Goal: Communication & Community: Ask a question

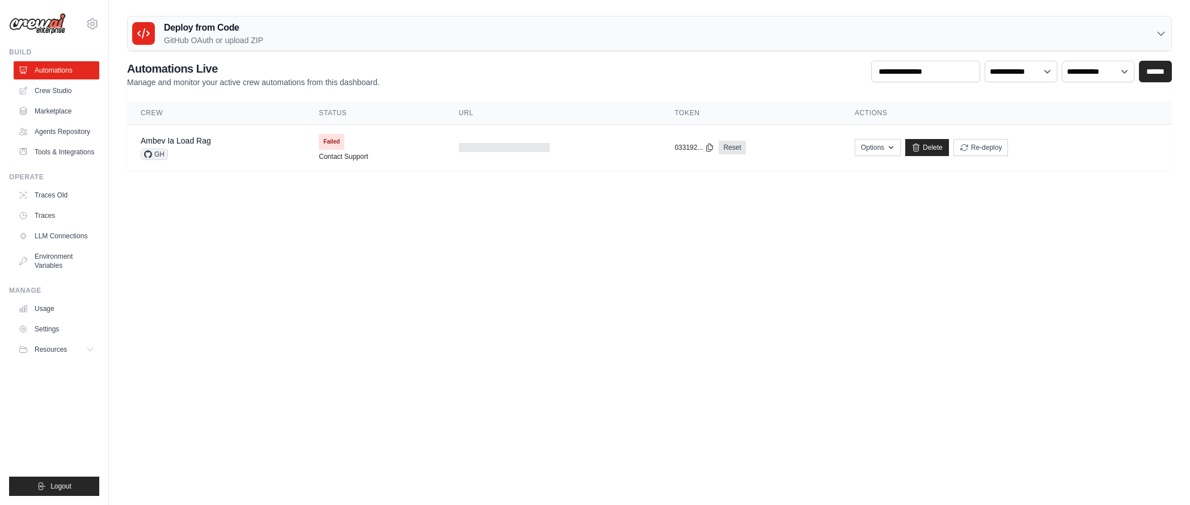
click at [300, 313] on body "nadine.anderle@ambevtech.com.br Ambev - SAZ Your organization" at bounding box center [595, 252] width 1190 height 505
click at [100, 21] on div "nadine.anderle@ambevtech.com.br Ambev - SAZ Your organization Settings" at bounding box center [54, 252] width 109 height 505
click at [95, 24] on icon at bounding box center [93, 24] width 14 height 14
click at [150, 71] on span "Ambev - SAZ" at bounding box center [142, 70] width 90 height 11
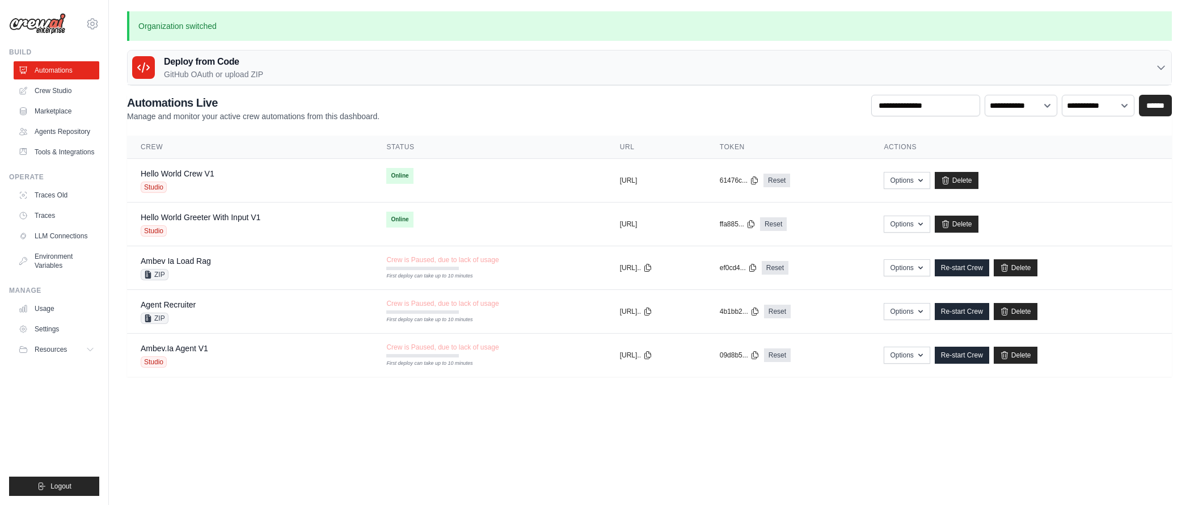
click at [320, 70] on div "Deploy from Code GitHub OAuth or upload ZIP" at bounding box center [650, 67] width 1044 height 35
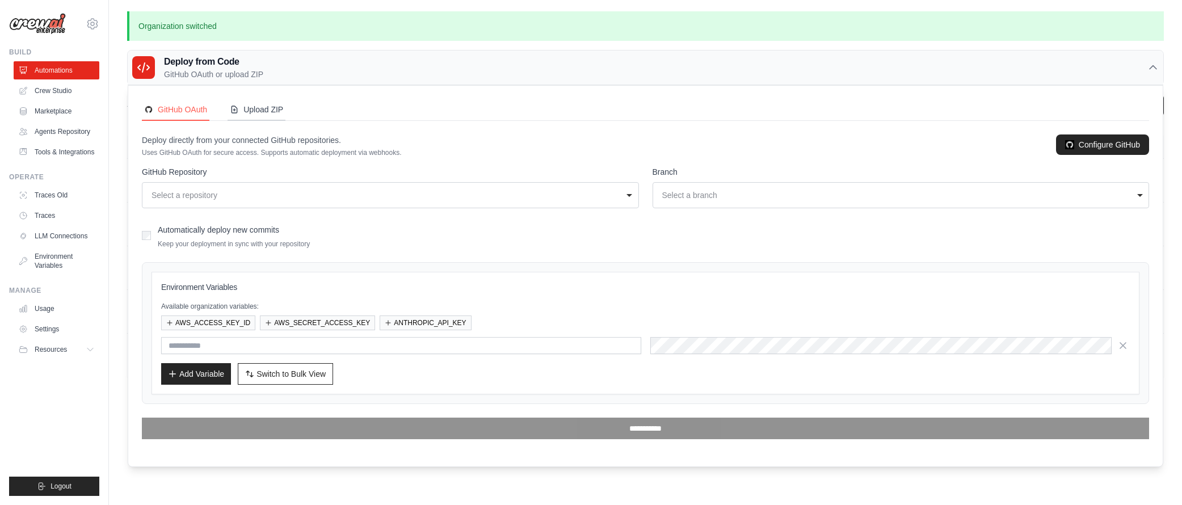
click at [263, 107] on div "Upload ZIP" at bounding box center [256, 109] width 53 height 11
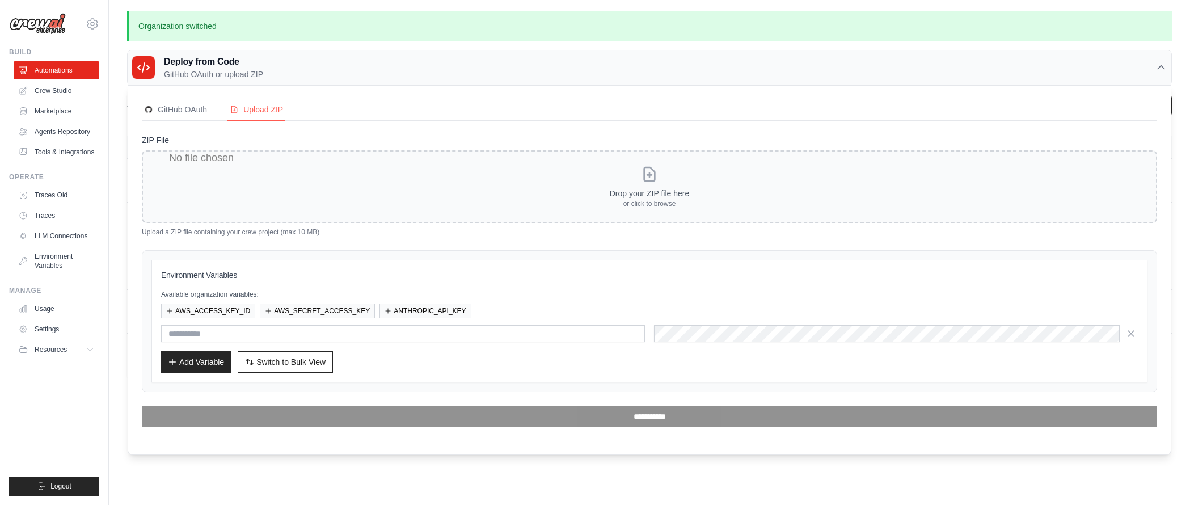
click at [673, 188] on input "ZIP File" at bounding box center [650, 186] width 1016 height 73
type input "**********"
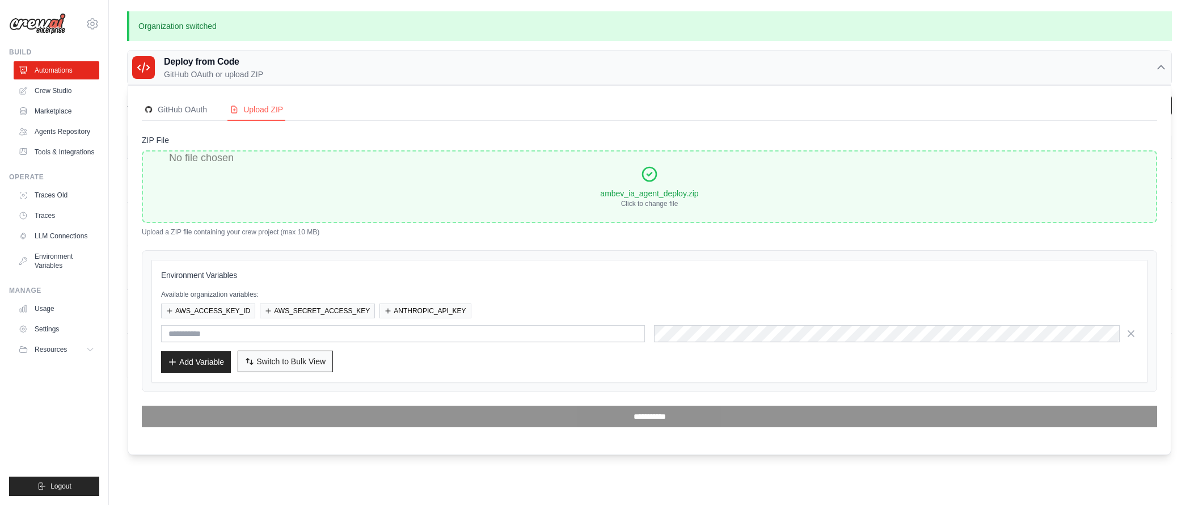
click at [319, 360] on span "Switch to Bulk View" at bounding box center [290, 361] width 69 height 11
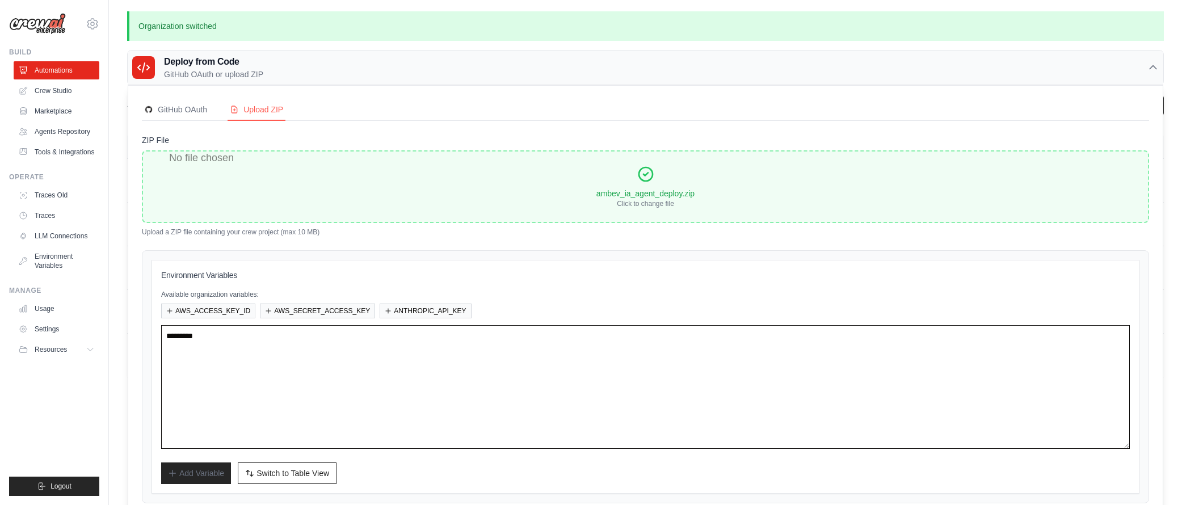
click at [372, 340] on textarea at bounding box center [645, 387] width 969 height 124
paste textarea "**********"
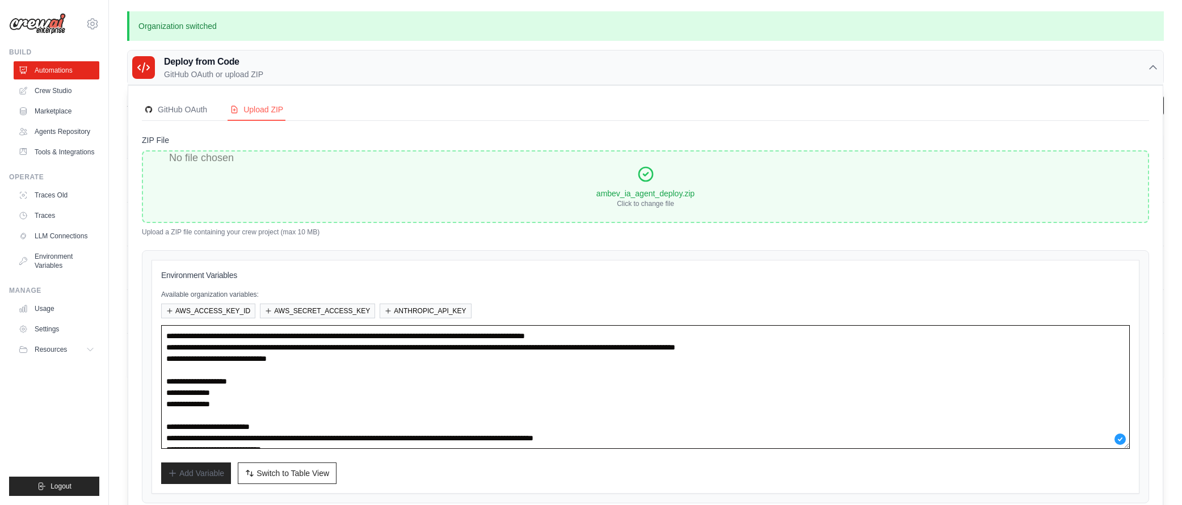
click at [241, 337] on textarea "**********" at bounding box center [645, 387] width 969 height 124
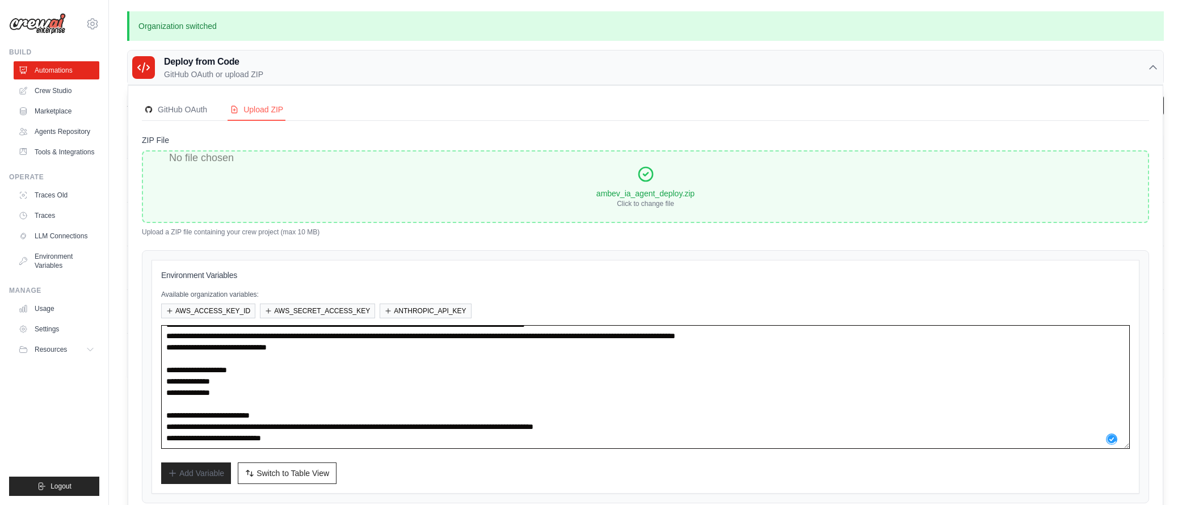
click at [381, 420] on textarea "**********" at bounding box center [645, 387] width 969 height 124
drag, startPoint x: 321, startPoint y: 405, endPoint x: 159, endPoint y: 401, distance: 161.2
click at [159, 401] on div "Environment Variables Available organization variables: AWS_ACCESS_KEY_ID AWS_S…" at bounding box center [645, 377] width 988 height 234
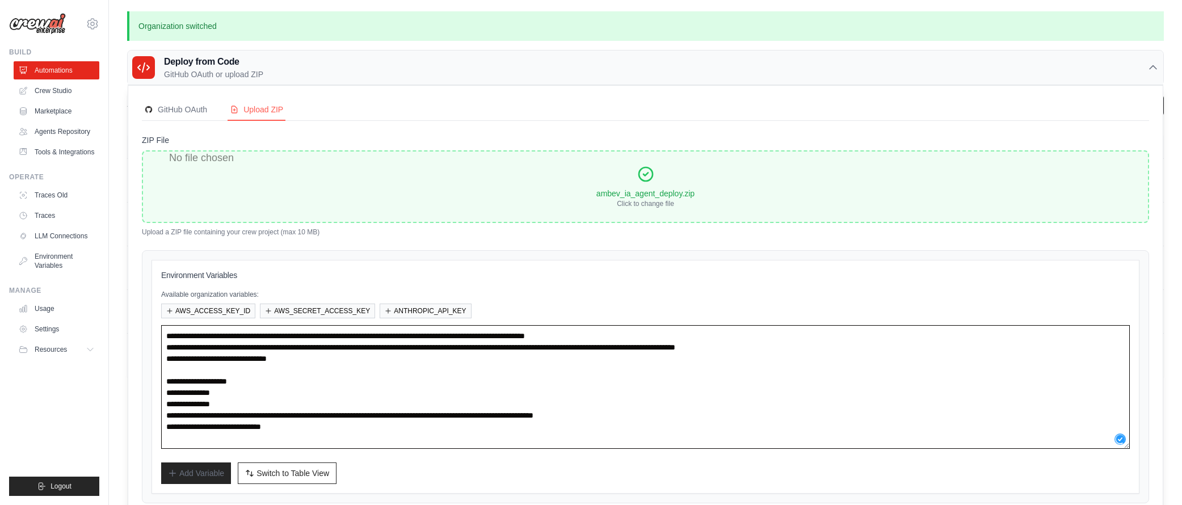
scroll to position [0, 0]
drag, startPoint x: 265, startPoint y: 381, endPoint x: 157, endPoint y: 380, distance: 107.8
click at [157, 380] on div "Environment Variables Available organization variables: AWS_ACCESS_KEY_ID AWS_S…" at bounding box center [645, 377] width 988 height 234
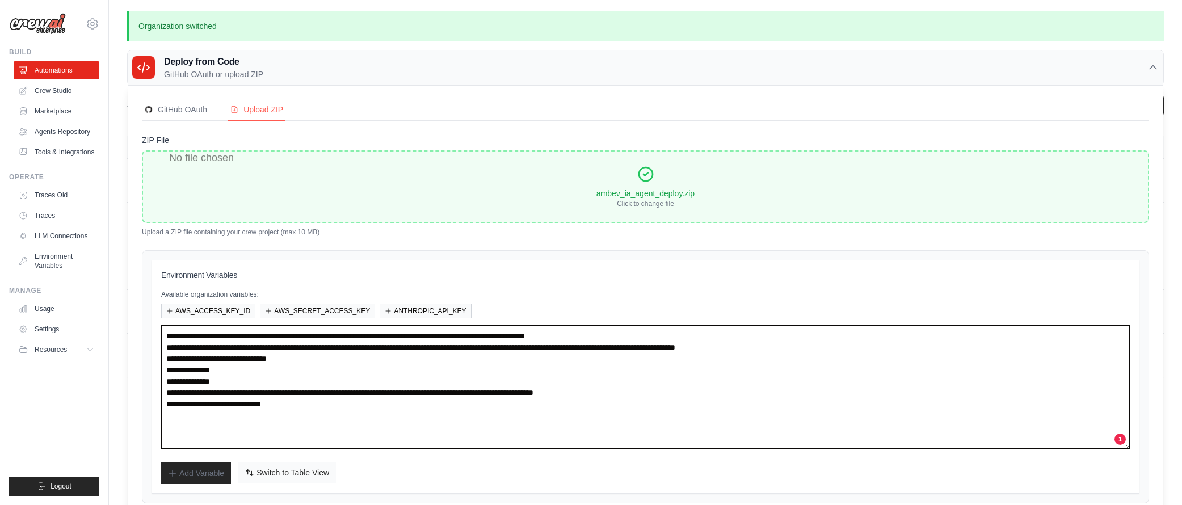
type textarea "**********"
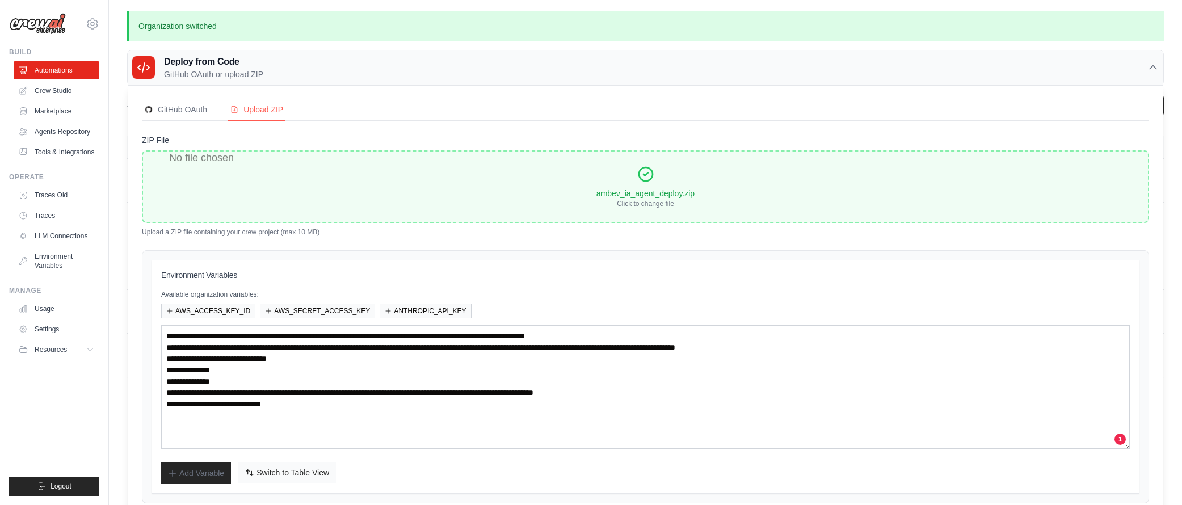
click at [289, 472] on span "Switch to Table View" at bounding box center [292, 472] width 73 height 11
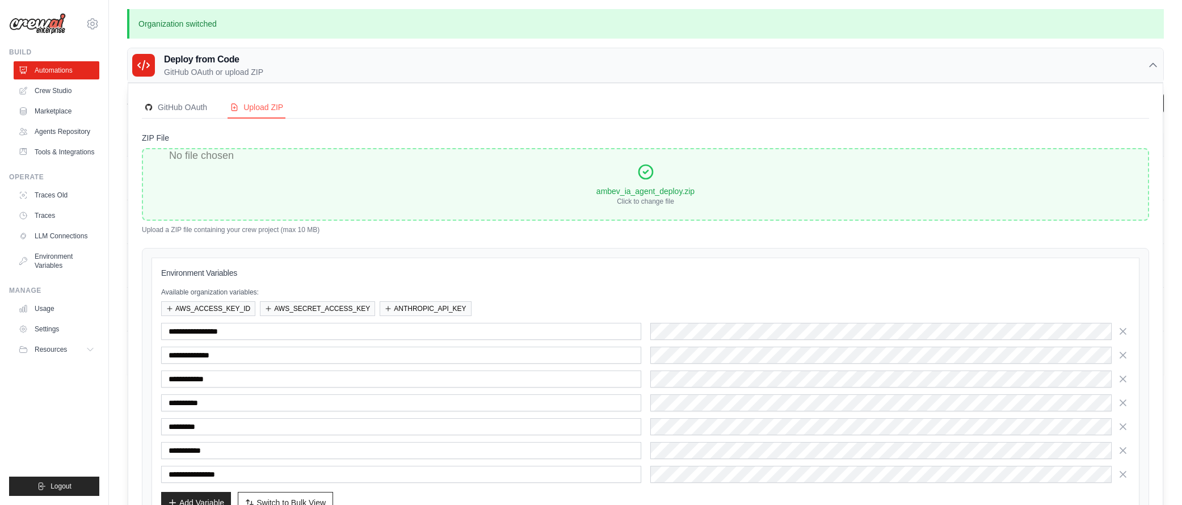
scroll to position [93, 0]
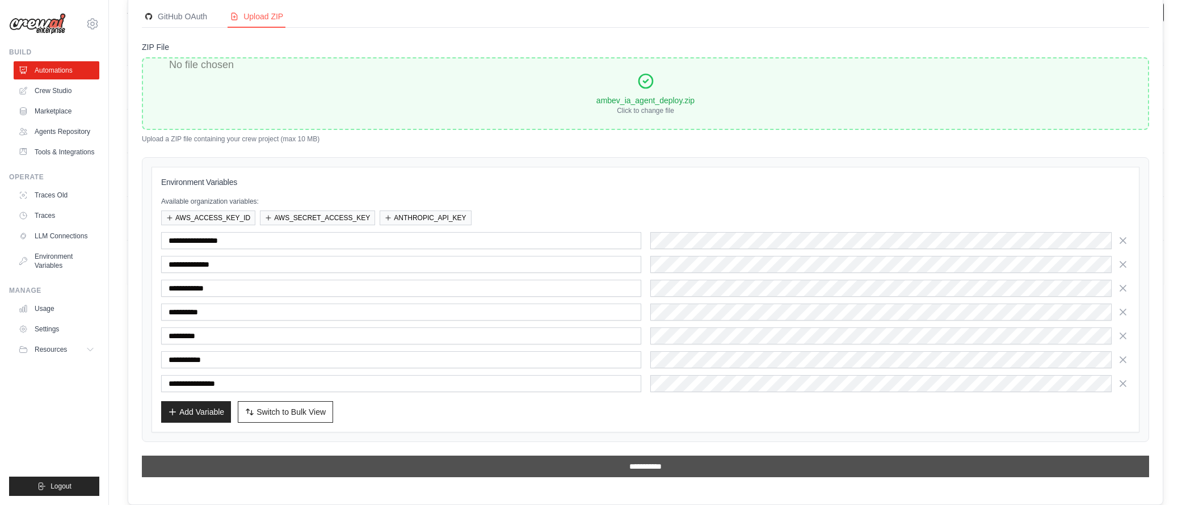
click at [579, 466] on input "**********" at bounding box center [645, 467] width 1007 height 22
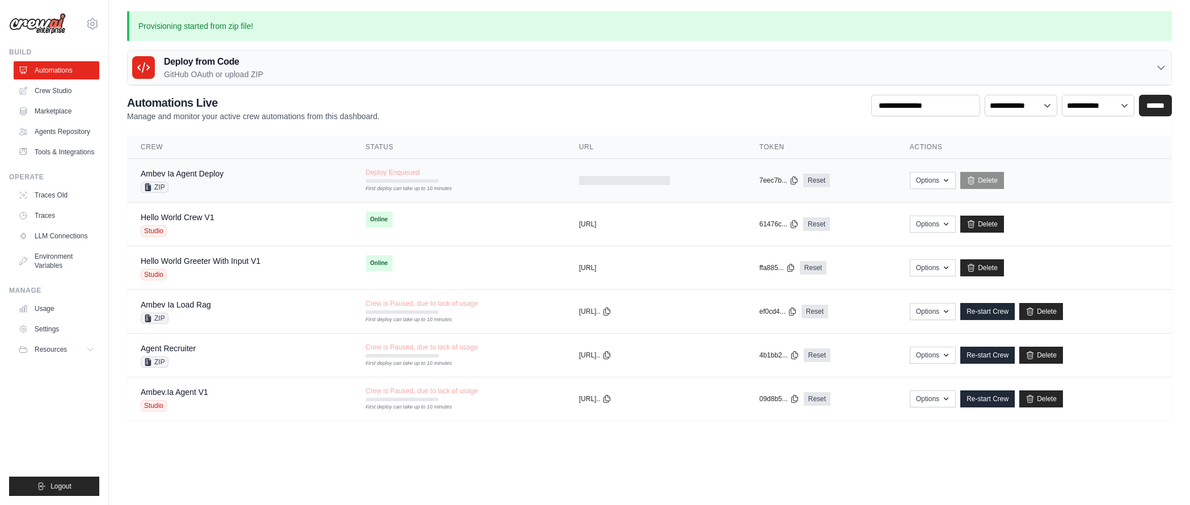
click at [159, 186] on span "ZIP" at bounding box center [155, 187] width 28 height 11
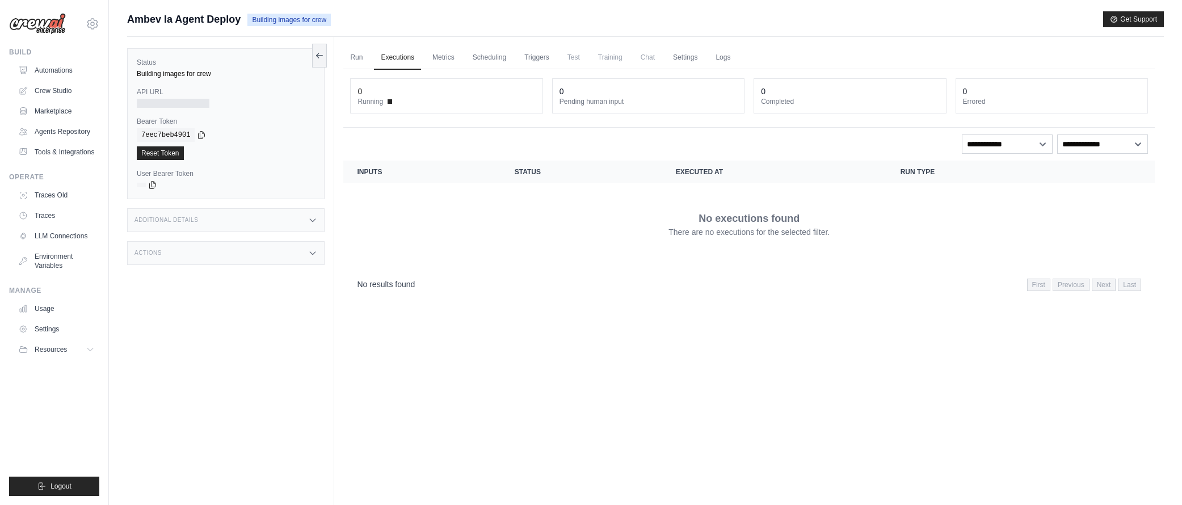
drag, startPoint x: 733, startPoint y: 55, endPoint x: 783, endPoint y: 57, distance: 50.5
click at [733, 54] on link "Logs" at bounding box center [723, 58] width 28 height 24
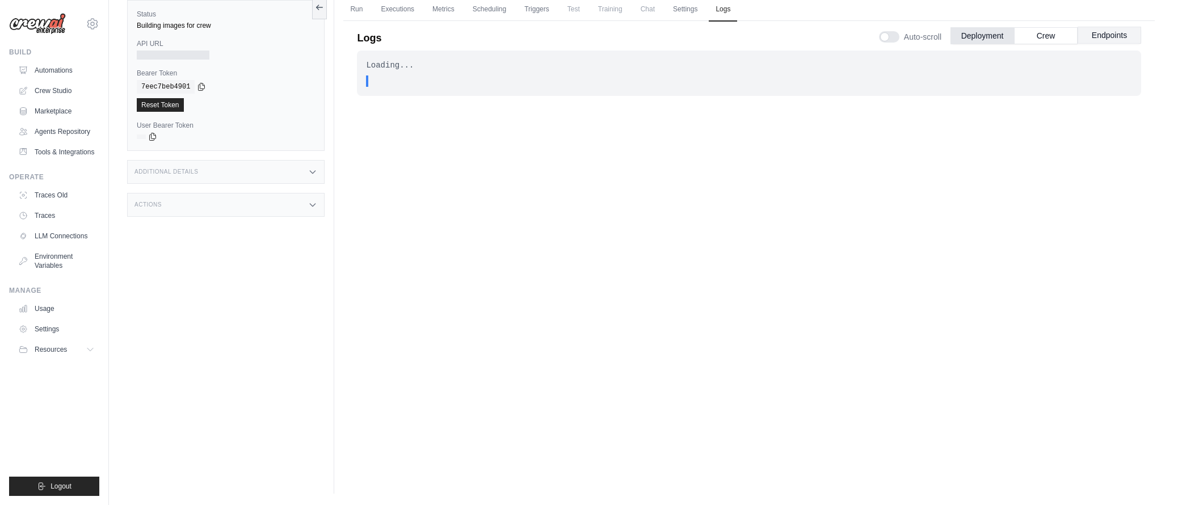
scroll to position [48, 0]
click at [1107, 41] on button "Endpoints" at bounding box center [1110, 35] width 64 height 17
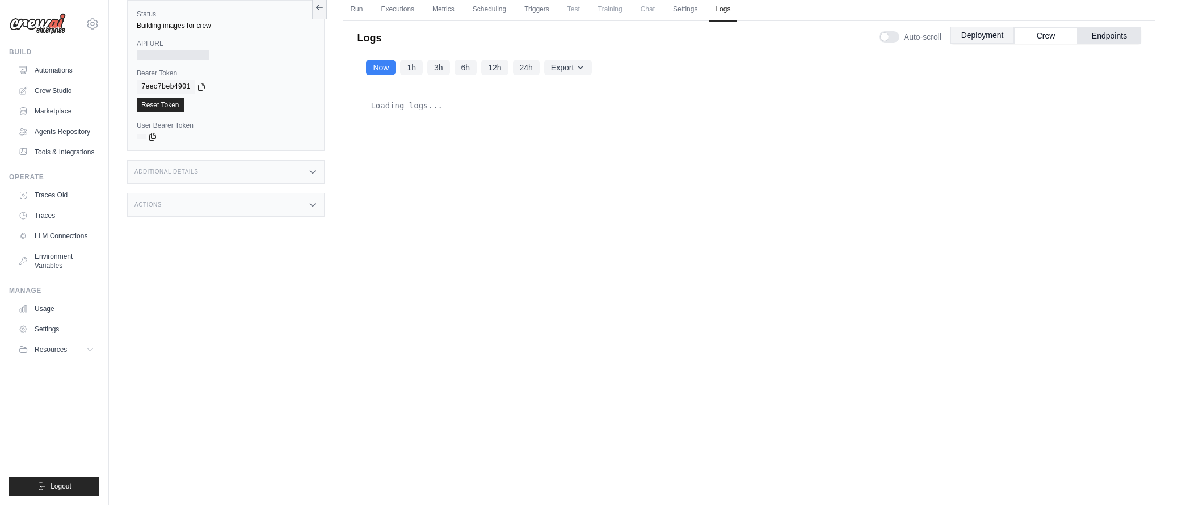
click at [980, 37] on button "Deployment" at bounding box center [982, 35] width 64 height 17
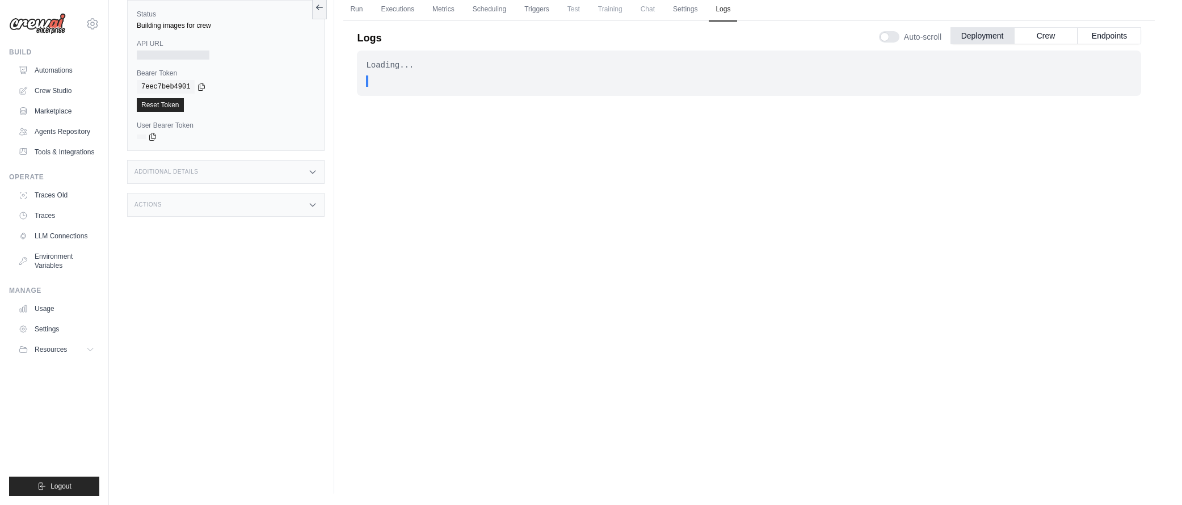
scroll to position [0, 0]
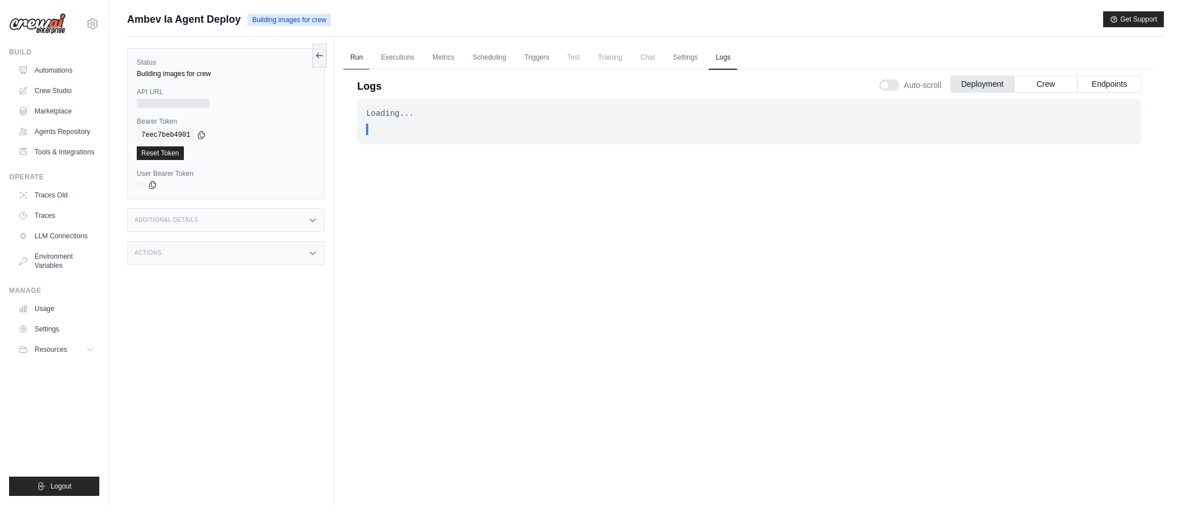
click at [358, 62] on link "Run" at bounding box center [356, 58] width 26 height 24
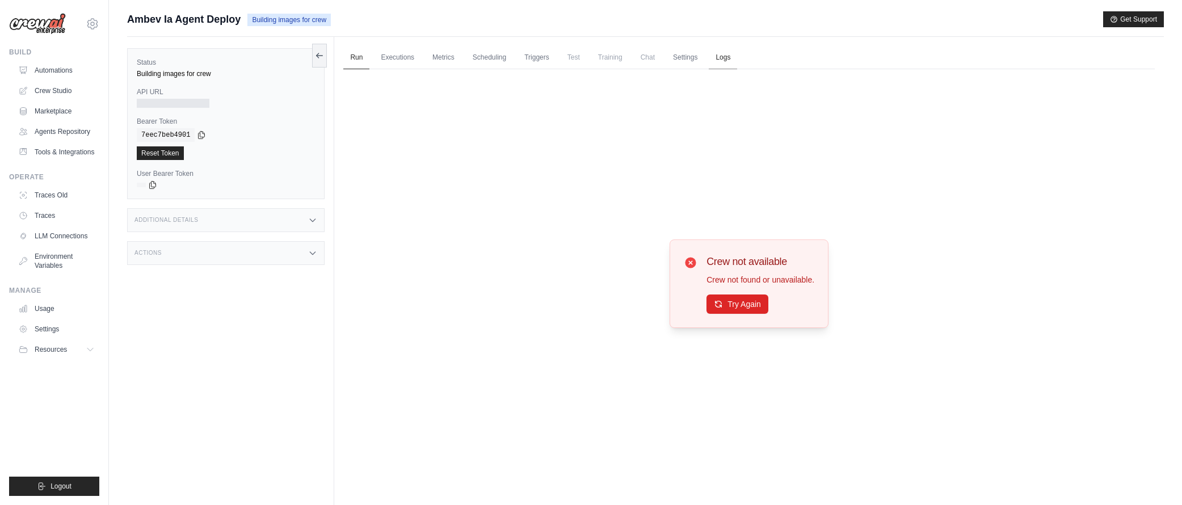
click at [716, 57] on link "Logs" at bounding box center [723, 58] width 28 height 24
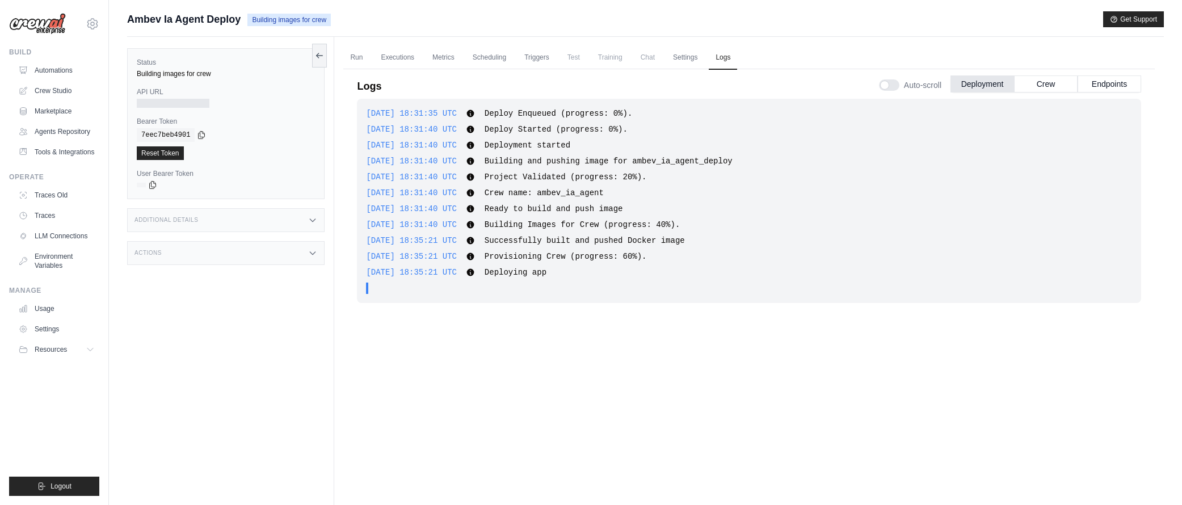
click at [553, 252] on span "Provisioning Crew (progress: 60%)." at bounding box center [566, 256] width 162 height 9
click at [595, 278] on div "2025-09-29 18:31:35 UTC Deploy Enqueued (progress: 0%). Show more Show less 202…" at bounding box center [749, 201] width 784 height 204
click at [1038, 80] on button "Crew" at bounding box center [1046, 83] width 64 height 17
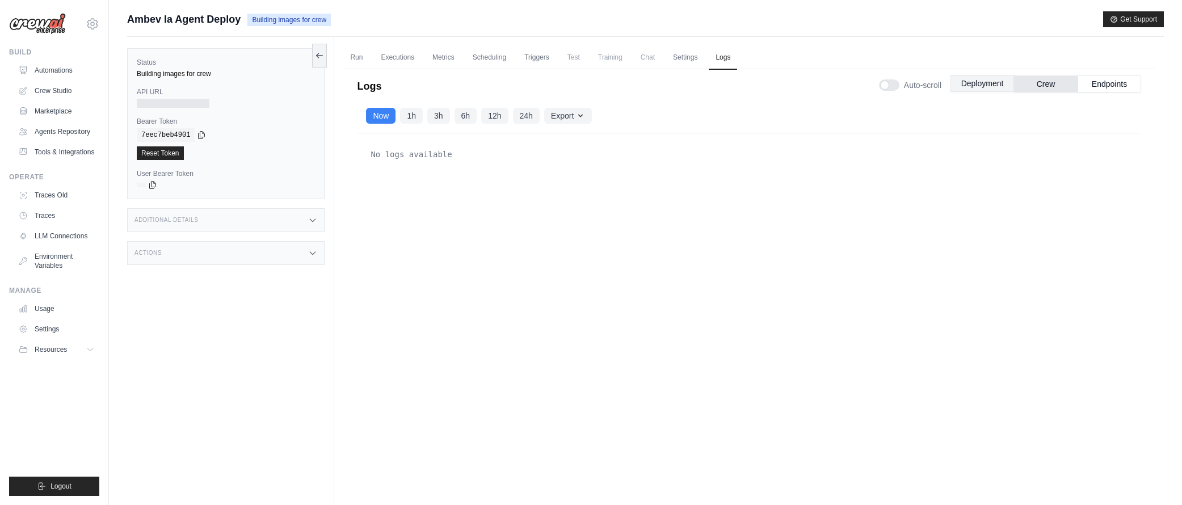
drag, startPoint x: 1000, startPoint y: 79, endPoint x: 1012, endPoint y: 83, distance: 12.0
click at [1000, 79] on button "Deployment" at bounding box center [982, 83] width 64 height 17
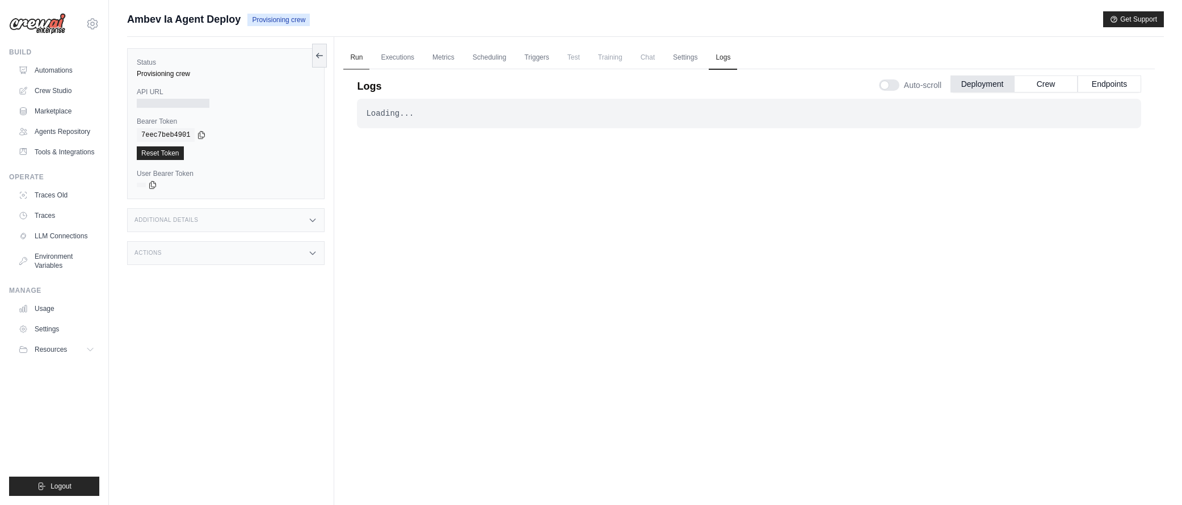
click at [355, 53] on link "Run" at bounding box center [356, 58] width 26 height 24
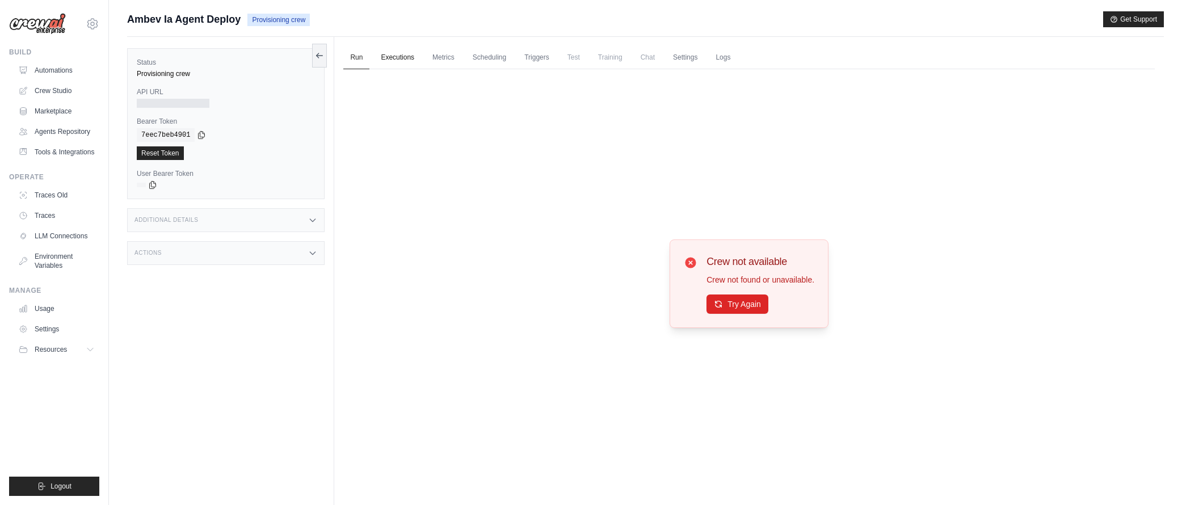
click at [403, 56] on link "Executions" at bounding box center [397, 58] width 47 height 24
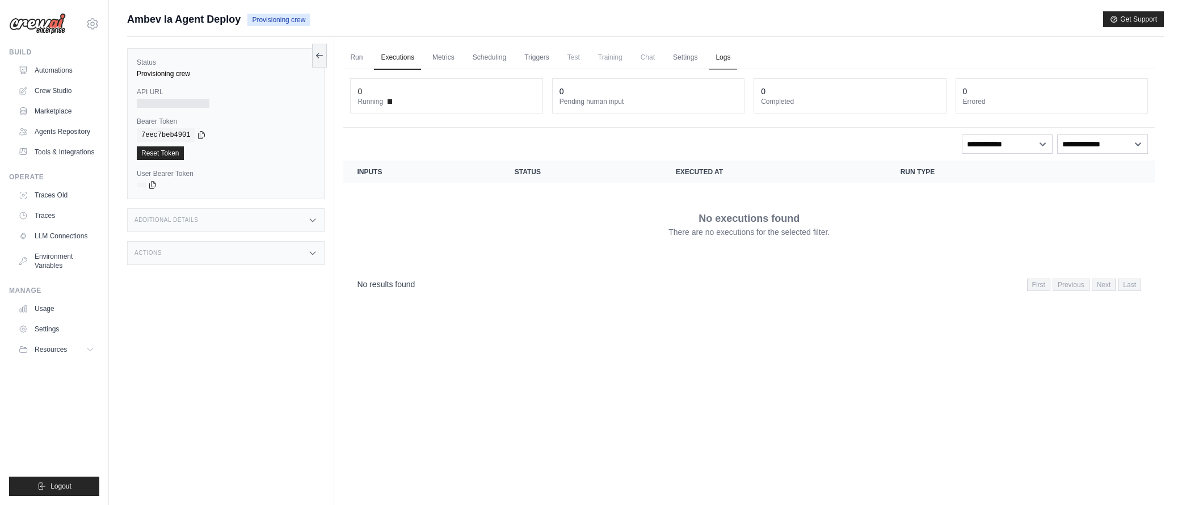
click at [709, 60] on link "Logs" at bounding box center [723, 58] width 28 height 24
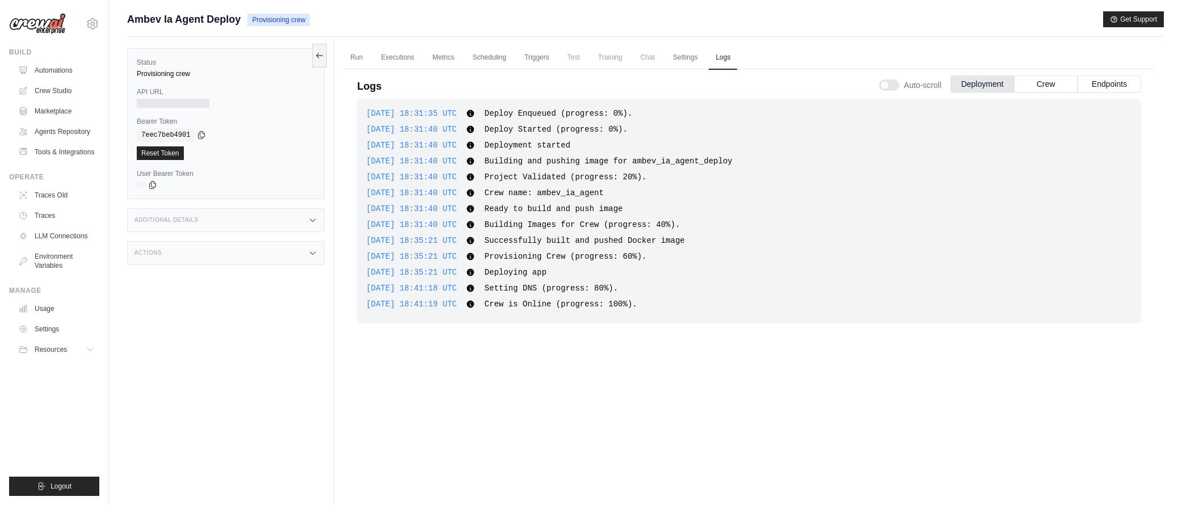
click at [604, 308] on span "Crew is Online (progress: 100%)." at bounding box center [561, 304] width 153 height 9
click at [358, 62] on link "Run" at bounding box center [356, 58] width 26 height 24
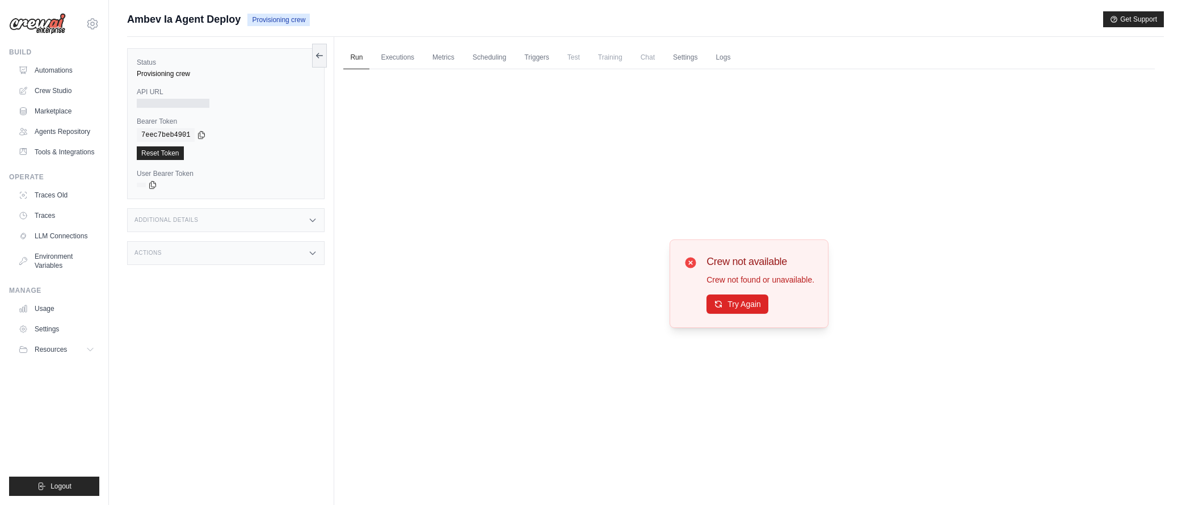
click at [743, 314] on div "Crew not available Crew not found or unavailable. Try Again" at bounding box center [749, 283] width 159 height 89
click at [741, 302] on button "Try Again" at bounding box center [737, 303] width 62 height 19
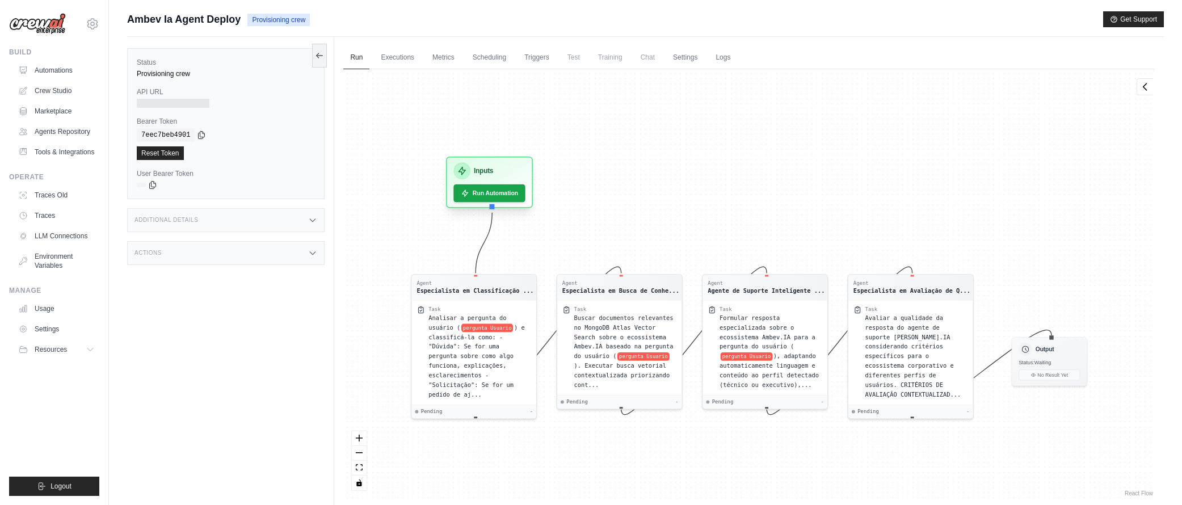
drag, startPoint x: 440, startPoint y: 230, endPoint x: 479, endPoint y: 163, distance: 77.4
click at [479, 163] on div "Inputs" at bounding box center [489, 170] width 71 height 17
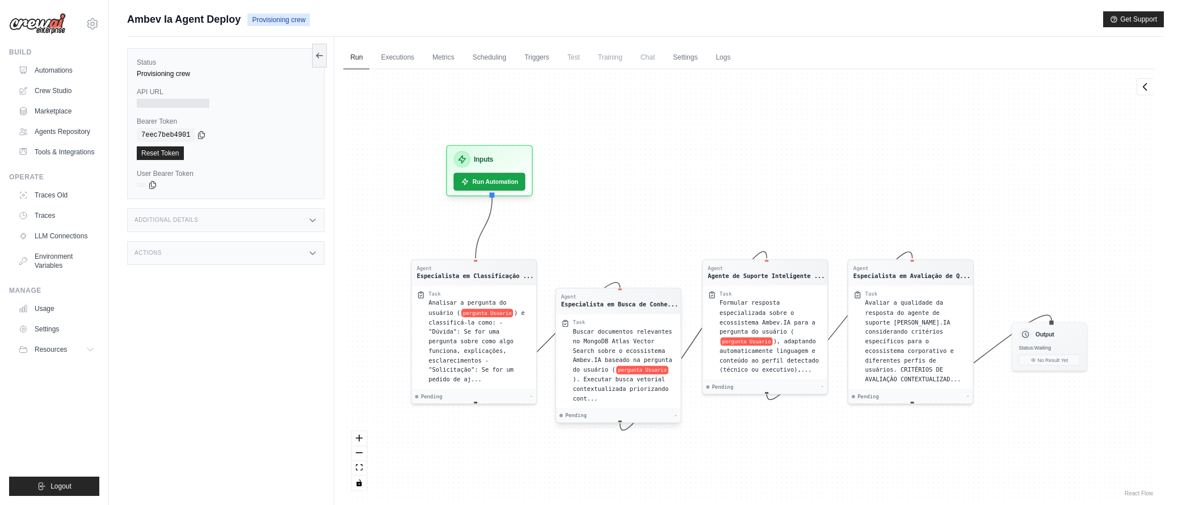
drag, startPoint x: 628, startPoint y: 302, endPoint x: 626, endPoint y: 323, distance: 21.0
click at [626, 323] on div "Task Buscar documentos relevantes no MongoDB Atlas Vector Search sobre o ecossi…" at bounding box center [618, 361] width 124 height 95
drag, startPoint x: 750, startPoint y: 327, endPoint x: 767, endPoint y: 336, distance: 19.5
click at [767, 336] on span "Formular resposta especializada sobre o ecossistema Ambev.IA para a pergunta do…" at bounding box center [778, 320] width 96 height 35
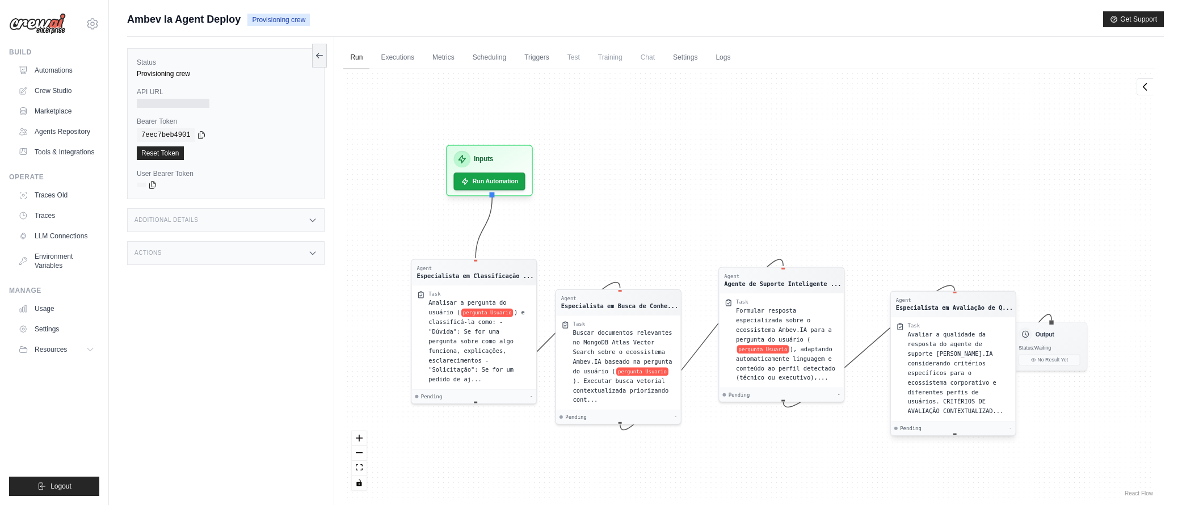
drag, startPoint x: 910, startPoint y: 316, endPoint x: 954, endPoint y: 351, distance: 56.2
click at [954, 351] on div "Avaliar a qualidade da resposta do agente de suporte Ambev.IA considerando crit…" at bounding box center [959, 373] width 103 height 86
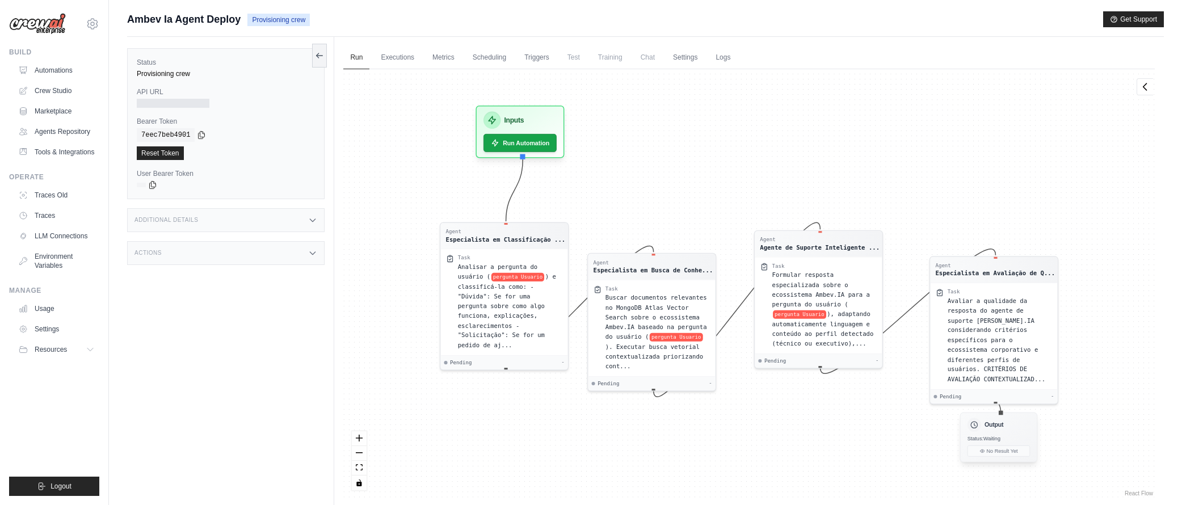
drag, startPoint x: 1057, startPoint y: 334, endPoint x: 1007, endPoint y: 427, distance: 105.6
click at [1007, 427] on div "Output" at bounding box center [998, 425] width 63 height 14
click at [259, 211] on div "Additional Details" at bounding box center [225, 220] width 197 height 24
click at [247, 250] on div "Actions" at bounding box center [225, 253] width 197 height 24
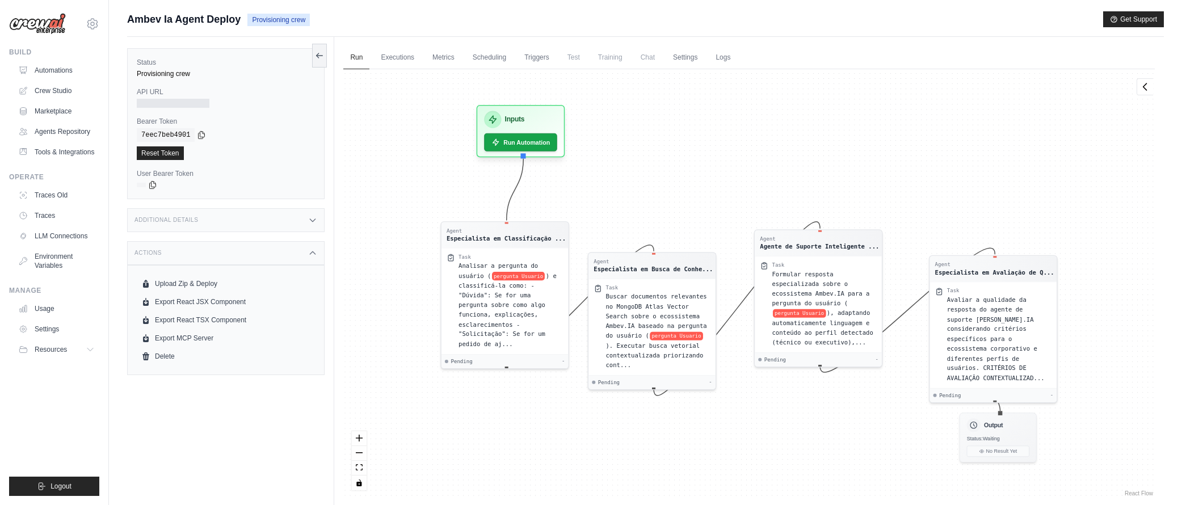
click at [247, 250] on div "Actions" at bounding box center [225, 253] width 197 height 24
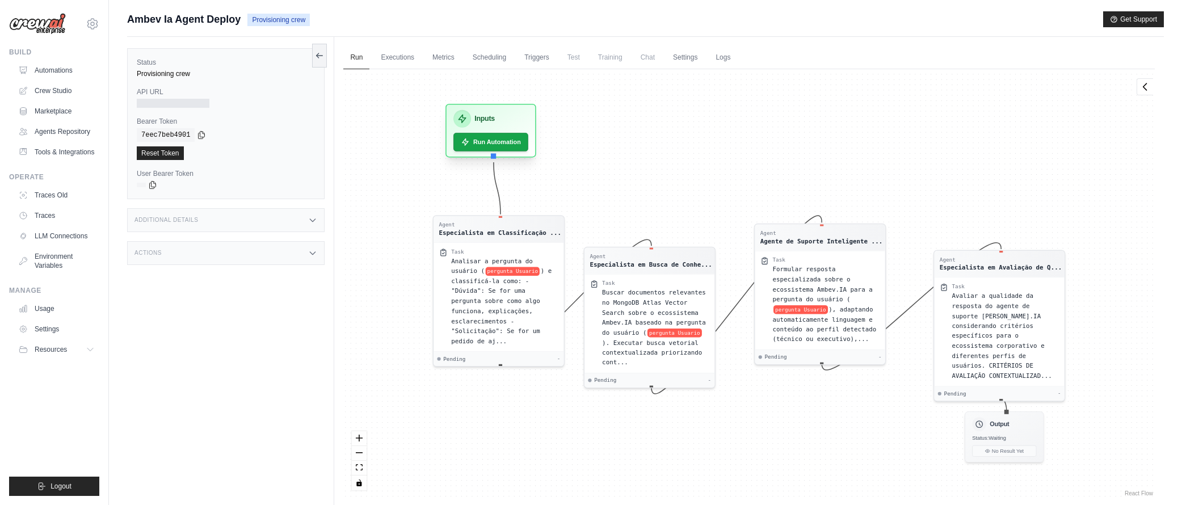
drag, startPoint x: 542, startPoint y: 111, endPoint x: 510, endPoint y: 115, distance: 32.6
click at [510, 115] on div "Inputs" at bounding box center [490, 119] width 75 height 18
click at [729, 55] on link "Logs" at bounding box center [723, 58] width 28 height 24
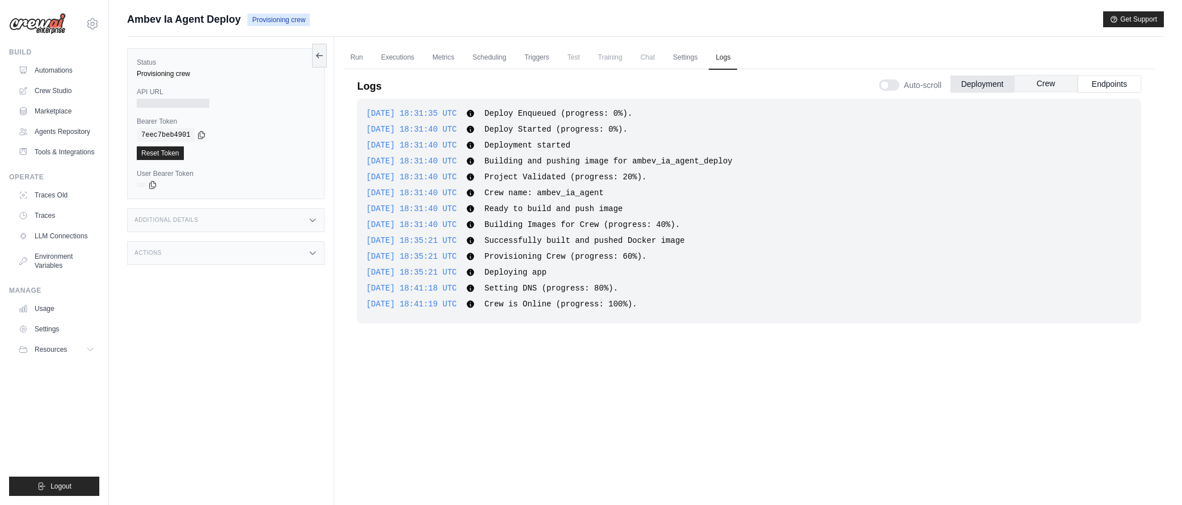
click at [1043, 84] on button "Crew" at bounding box center [1046, 83] width 64 height 17
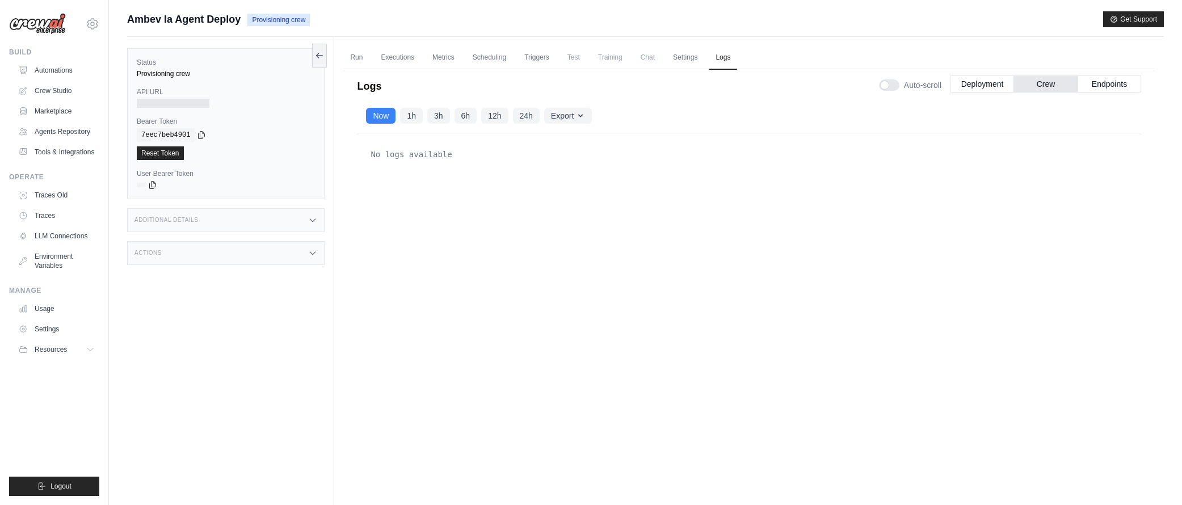
click at [1136, 71] on div "Auto-scroll Deployment Crew Endpoints" at bounding box center [1010, 83] width 262 height 32
click at [1130, 79] on button "Endpoints" at bounding box center [1110, 83] width 64 height 17
click at [191, 103] on div at bounding box center [173, 103] width 73 height 9
click at [49, 71] on link "Automations" at bounding box center [58, 70] width 86 height 18
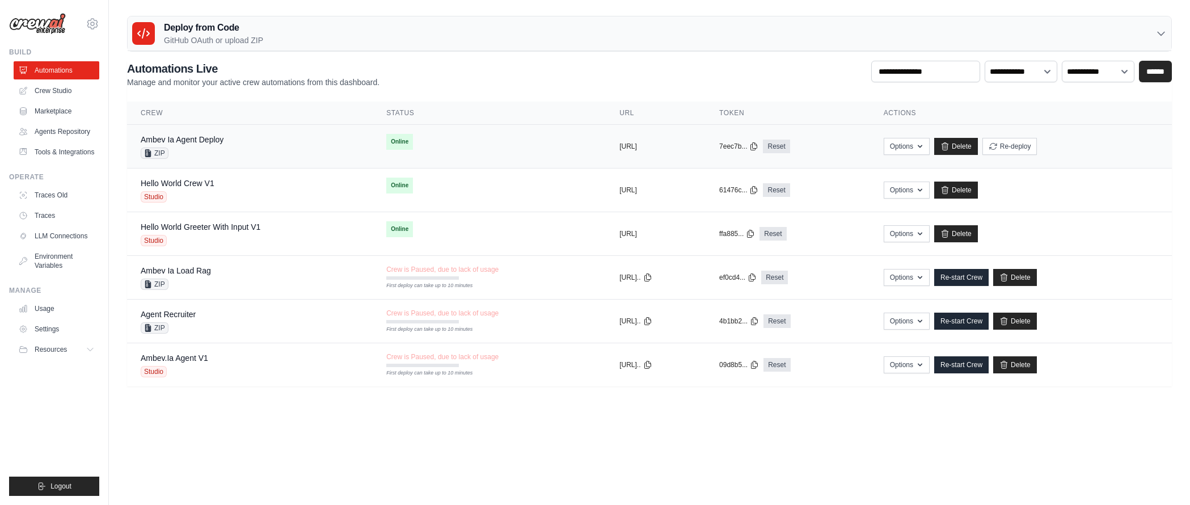
click at [148, 154] on icon at bounding box center [148, 153] width 6 height 8
click at [249, 135] on div "Ambev Ia Agent Deploy ZIP" at bounding box center [250, 146] width 218 height 25
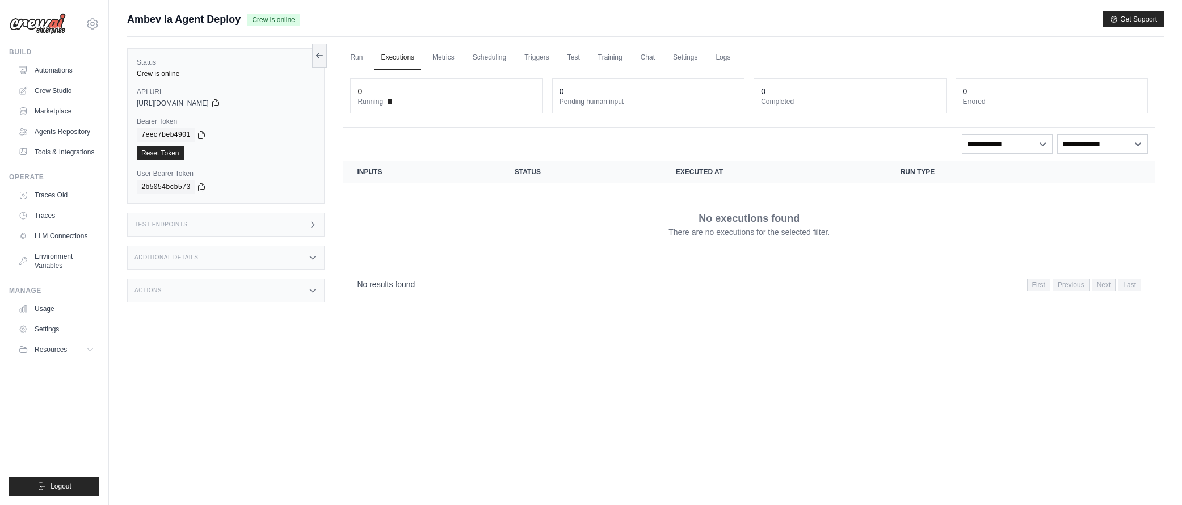
click at [285, 216] on div "Test Endpoints" at bounding box center [225, 225] width 197 height 24
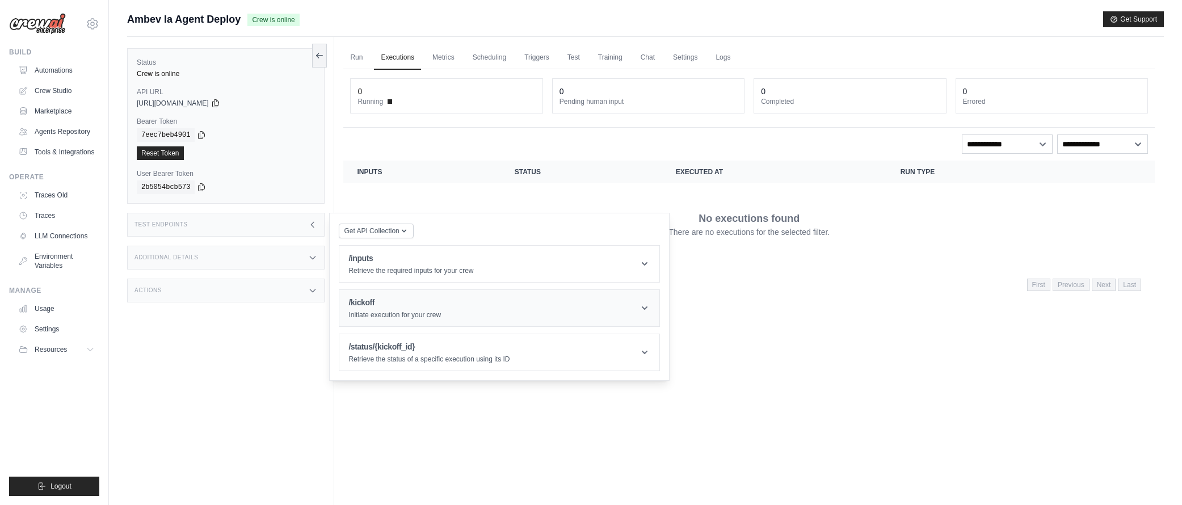
click at [582, 314] on header "/kickoff Initiate execution for your crew" at bounding box center [499, 308] width 320 height 36
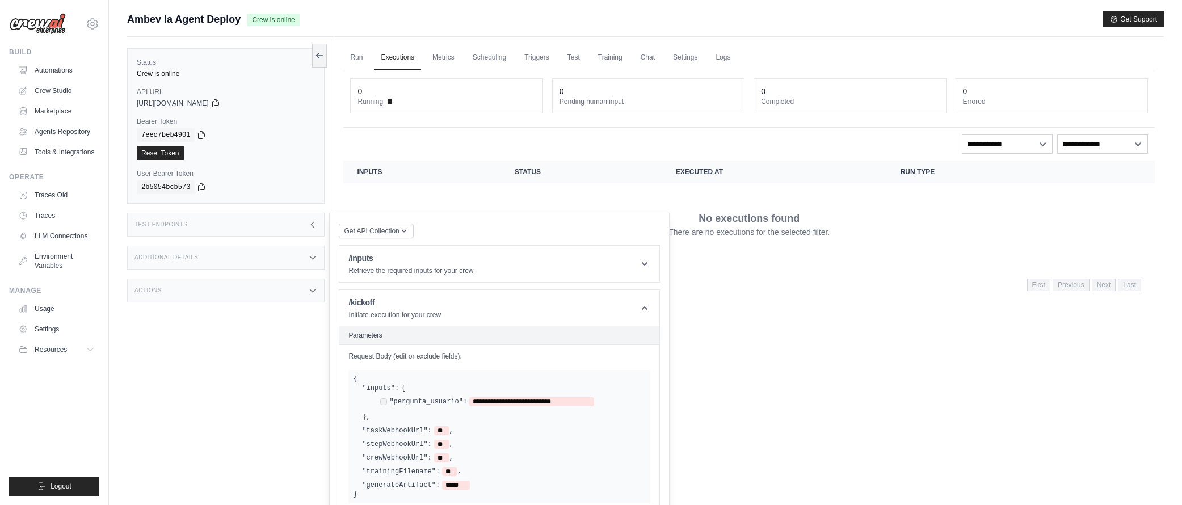
click at [179, 18] on span "Ambev Ia Agent Deploy" at bounding box center [183, 19] width 113 height 16
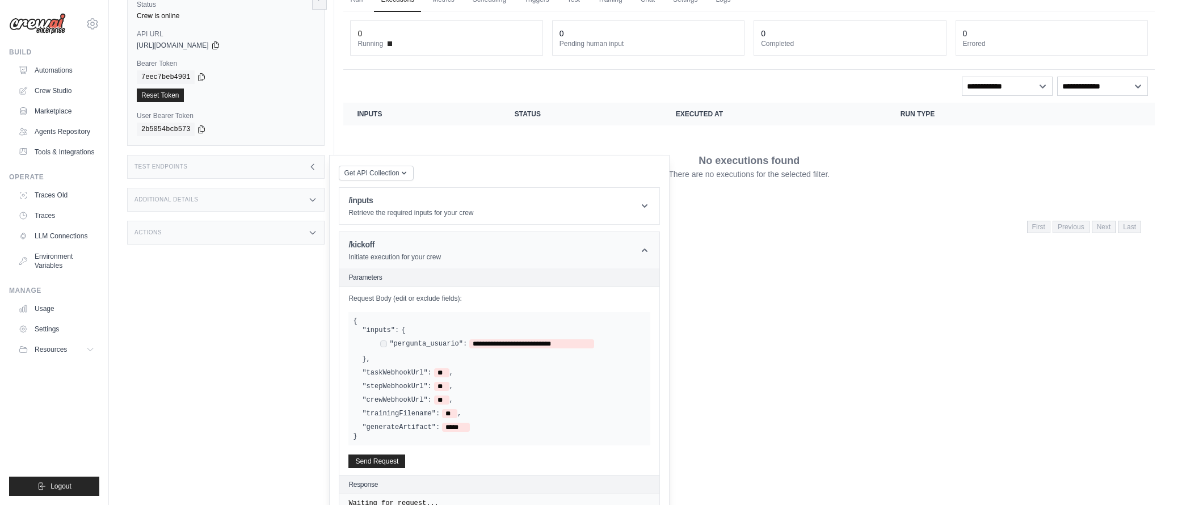
scroll to position [120, 0]
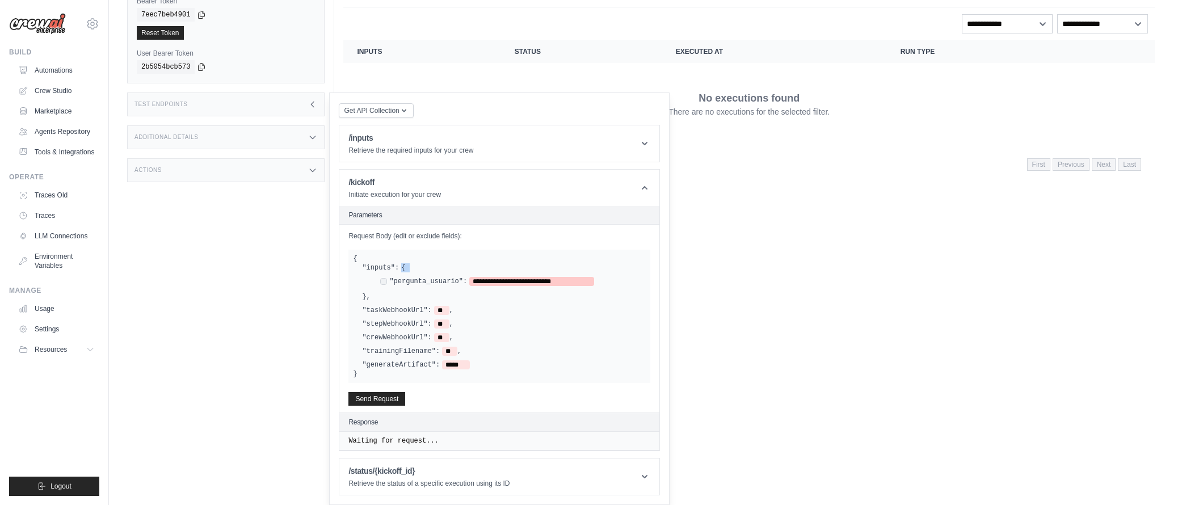
drag, startPoint x: 373, startPoint y: 269, endPoint x: 472, endPoint y: 281, distance: 98.9
click at [472, 281] on div "**********" at bounding box center [504, 282] width 284 height 38
click at [409, 281] on label ""pergunta_usuario":" at bounding box center [428, 281] width 78 height 9
click at [410, 281] on label ""pergunta_usuario":" at bounding box center [428, 281] width 78 height 9
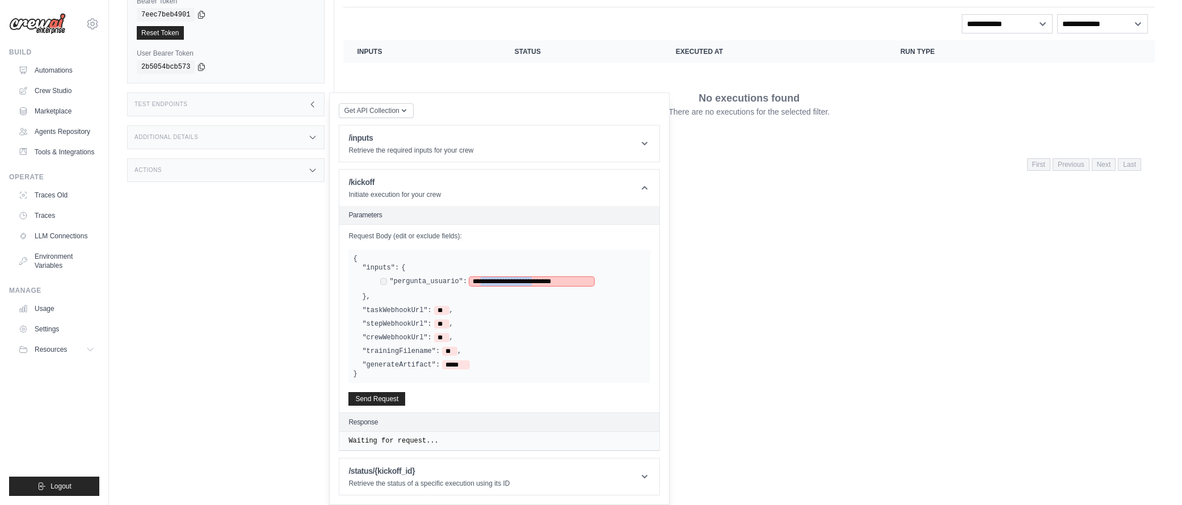
drag, startPoint x: 490, startPoint y: 283, endPoint x: 562, endPoint y: 285, distance: 72.7
click at [562, 285] on span "**********" at bounding box center [531, 281] width 125 height 9
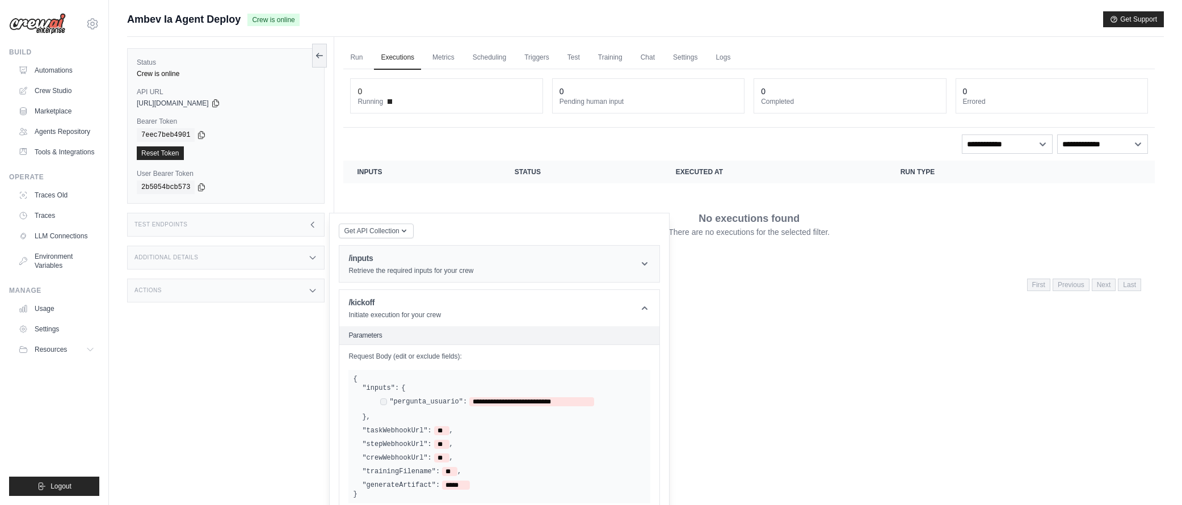
click at [469, 275] on p "Retrieve the required inputs for your crew" at bounding box center [410, 270] width 125 height 9
click at [605, 275] on header "/inputs Retrieve the required inputs for your crew" at bounding box center [499, 264] width 320 height 36
click at [200, 19] on span "Ambev Ia Agent Deploy" at bounding box center [183, 19] width 113 height 16
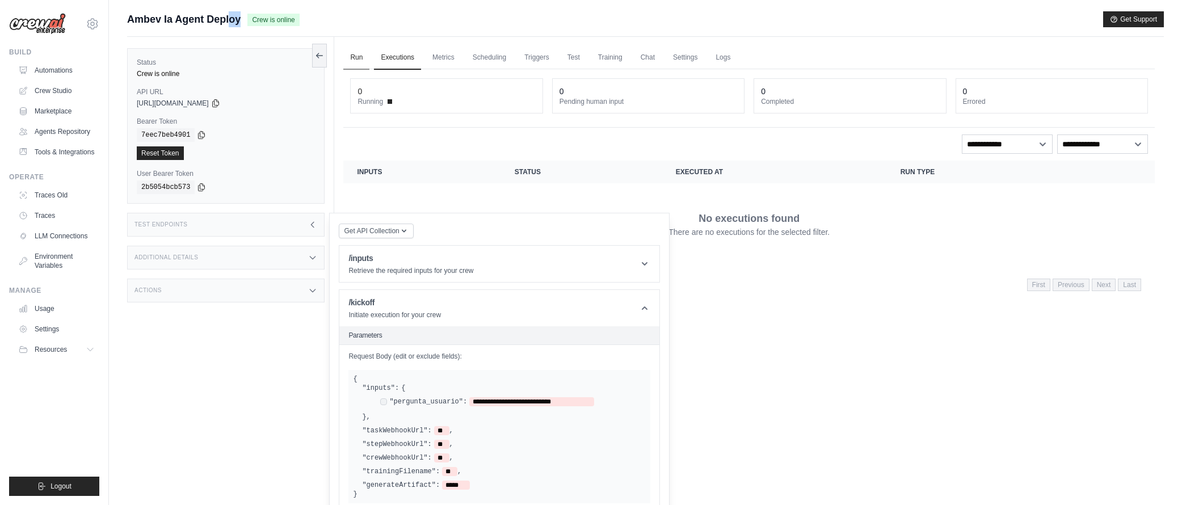
click at [357, 57] on link "Run" at bounding box center [356, 58] width 26 height 24
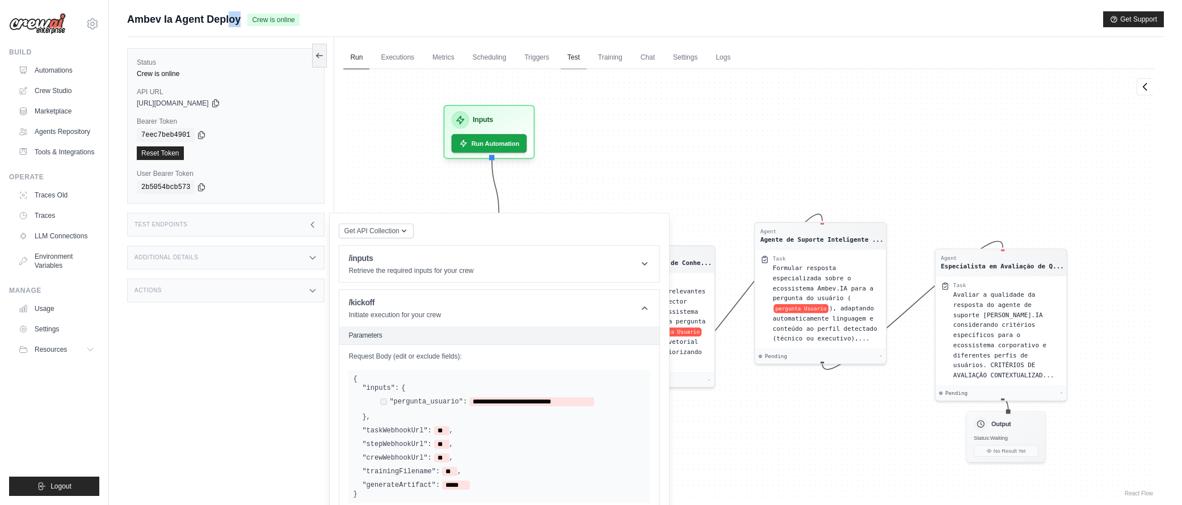
click at [584, 53] on link "Test" at bounding box center [574, 58] width 26 height 24
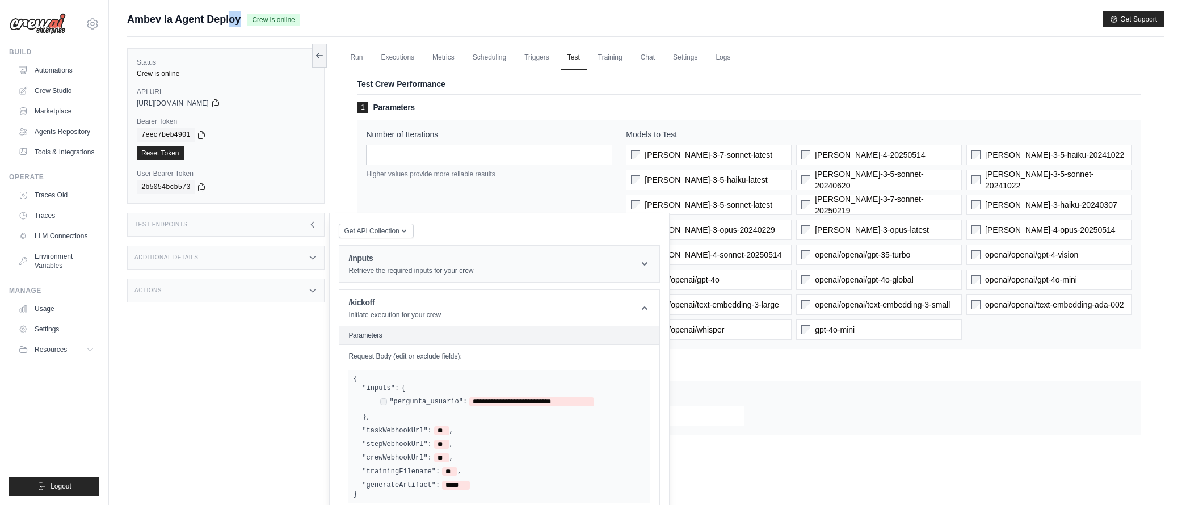
drag, startPoint x: 695, startPoint y: 60, endPoint x: 421, endPoint y: 266, distance: 342.7
click at [695, 60] on link "Settings" at bounding box center [685, 58] width 38 height 24
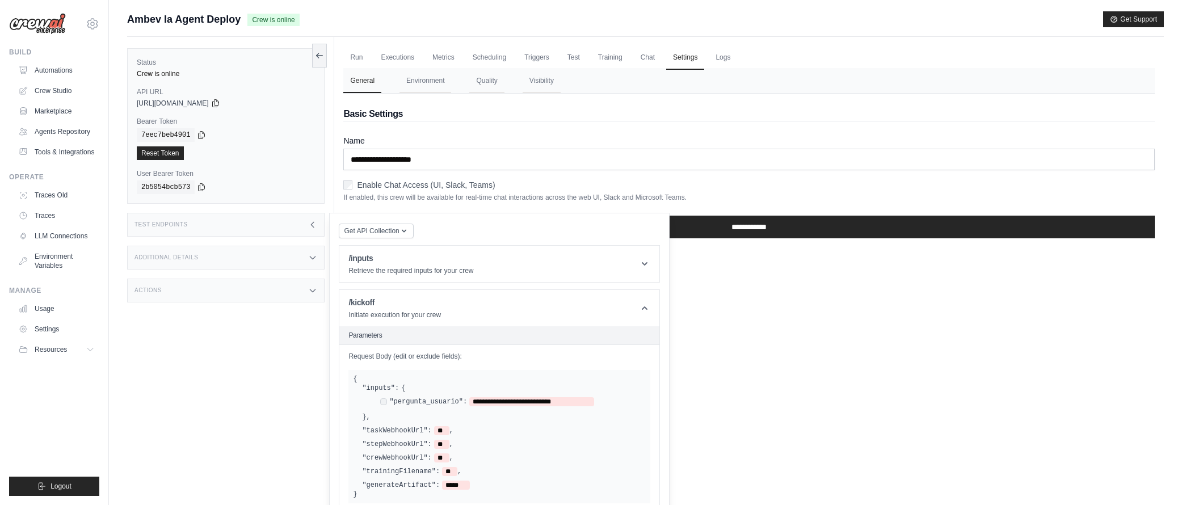
click at [279, 250] on div "Additional Details" at bounding box center [225, 258] width 197 height 24
click at [270, 220] on div "Test Endpoints" at bounding box center [225, 225] width 197 height 24
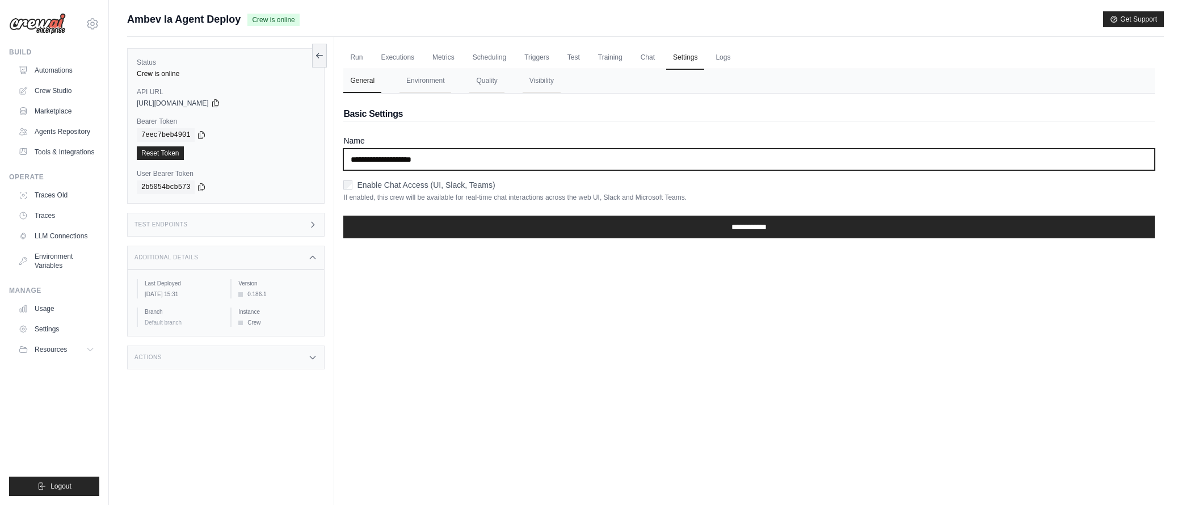
click at [585, 160] on input "**********" at bounding box center [748, 160] width 811 height 22
click at [468, 161] on input "**********" at bounding box center [748, 160] width 811 height 22
click at [450, 155] on input "**********" at bounding box center [748, 160] width 811 height 22
click at [449, 160] on input "**********" at bounding box center [748, 160] width 811 height 22
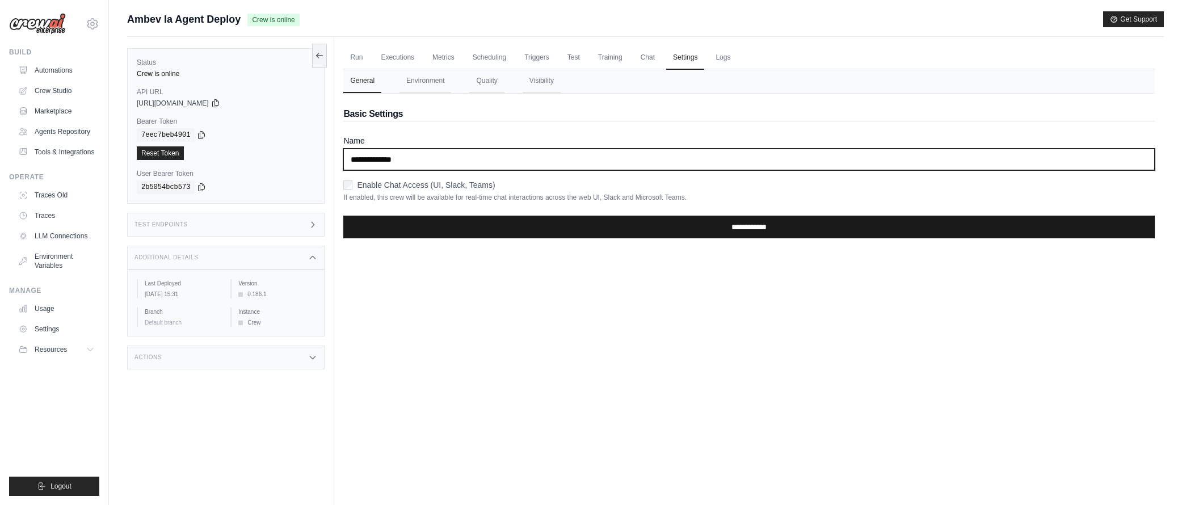
type input "**********"
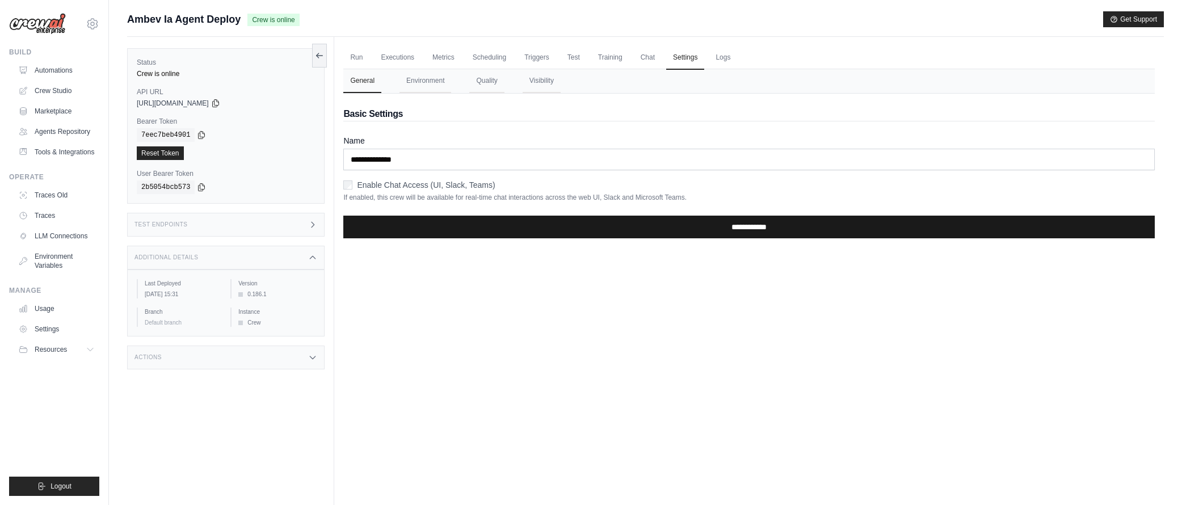
click at [473, 218] on input "**********" at bounding box center [748, 227] width 811 height 23
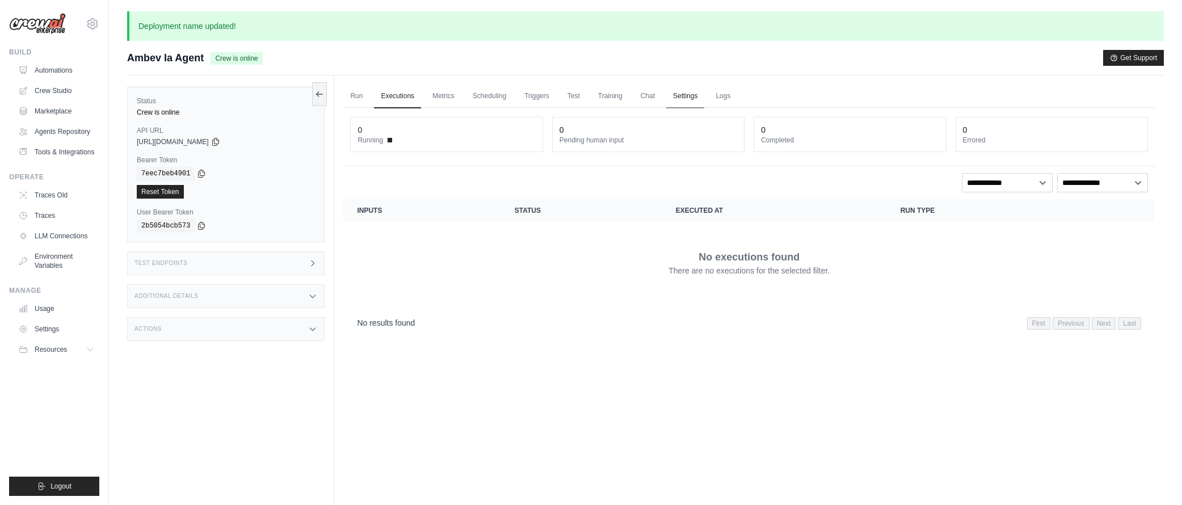
click at [691, 93] on link "Settings" at bounding box center [685, 97] width 38 height 24
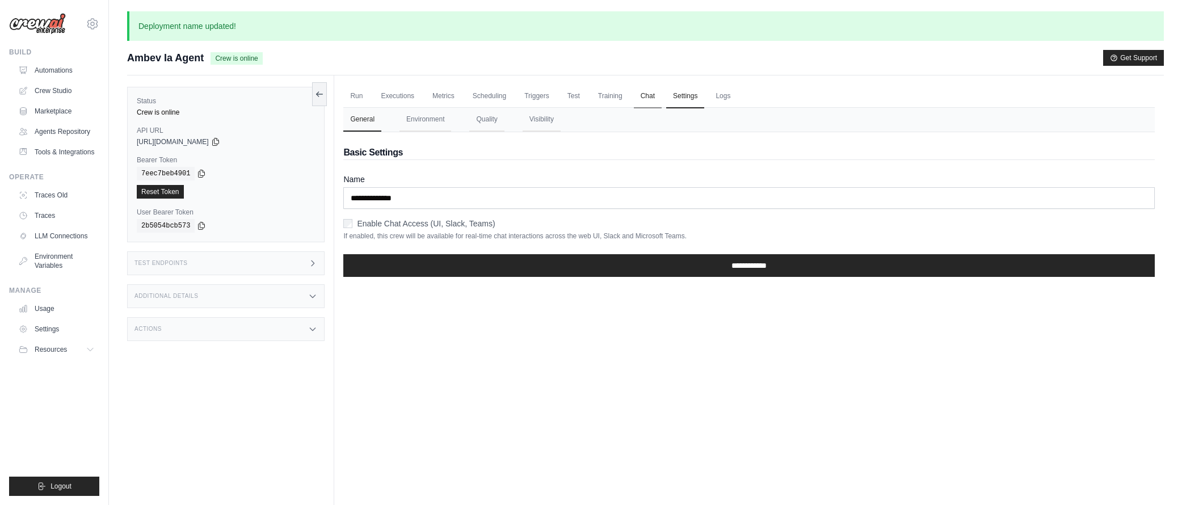
click at [654, 95] on link "Chat" at bounding box center [648, 97] width 28 height 24
click at [723, 90] on link "Logs" at bounding box center [723, 97] width 28 height 24
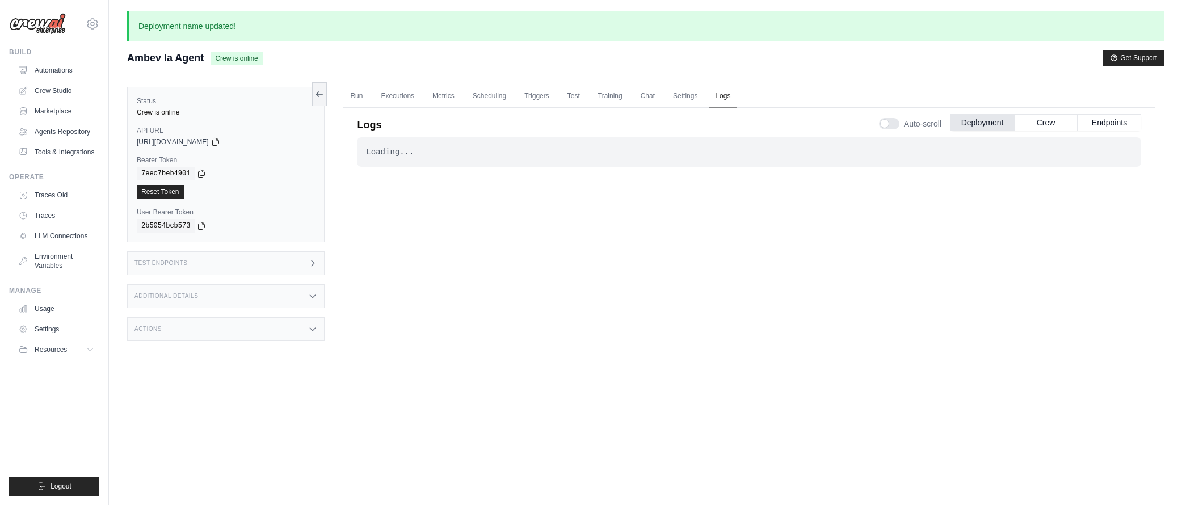
click at [724, 95] on link "Logs" at bounding box center [723, 97] width 28 height 24
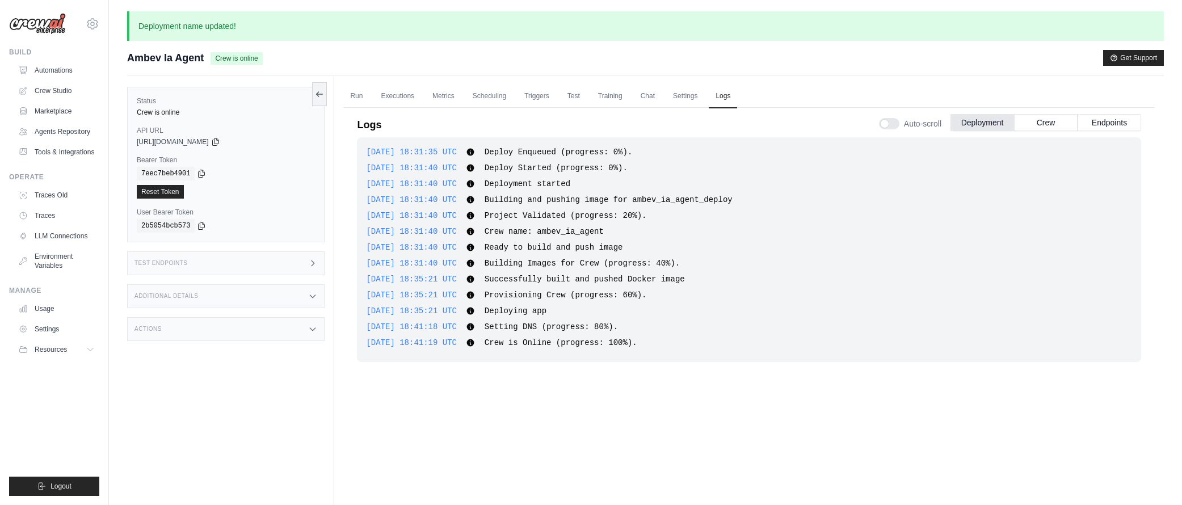
drag, startPoint x: 1038, startPoint y: 123, endPoint x: 793, endPoint y: 89, distance: 248.0
click at [1038, 123] on button "Crew" at bounding box center [1046, 122] width 64 height 17
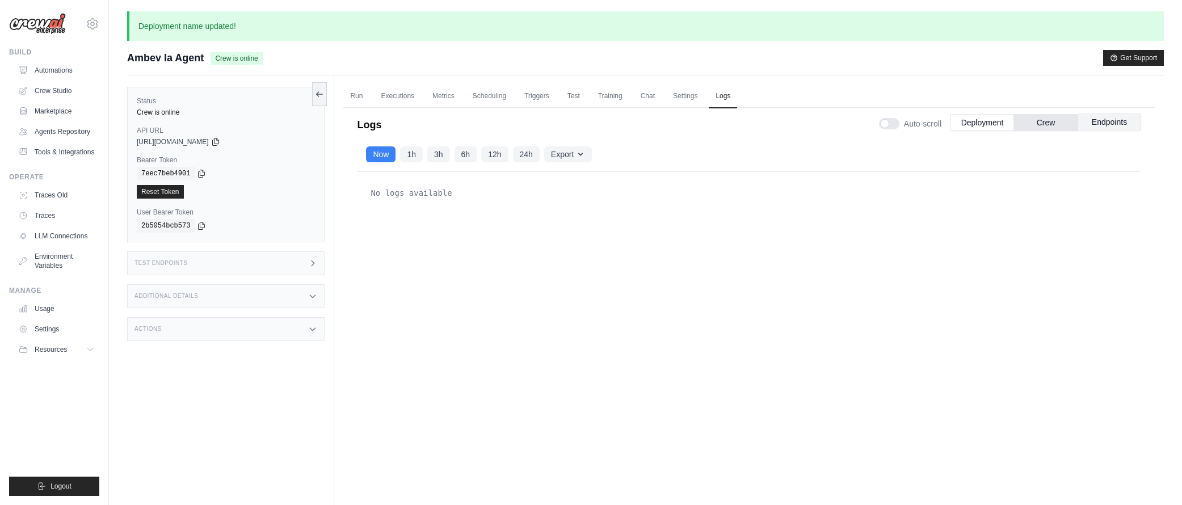
click at [1114, 127] on button "Endpoints" at bounding box center [1110, 121] width 64 height 17
click at [398, 92] on link "Executions" at bounding box center [397, 97] width 47 height 24
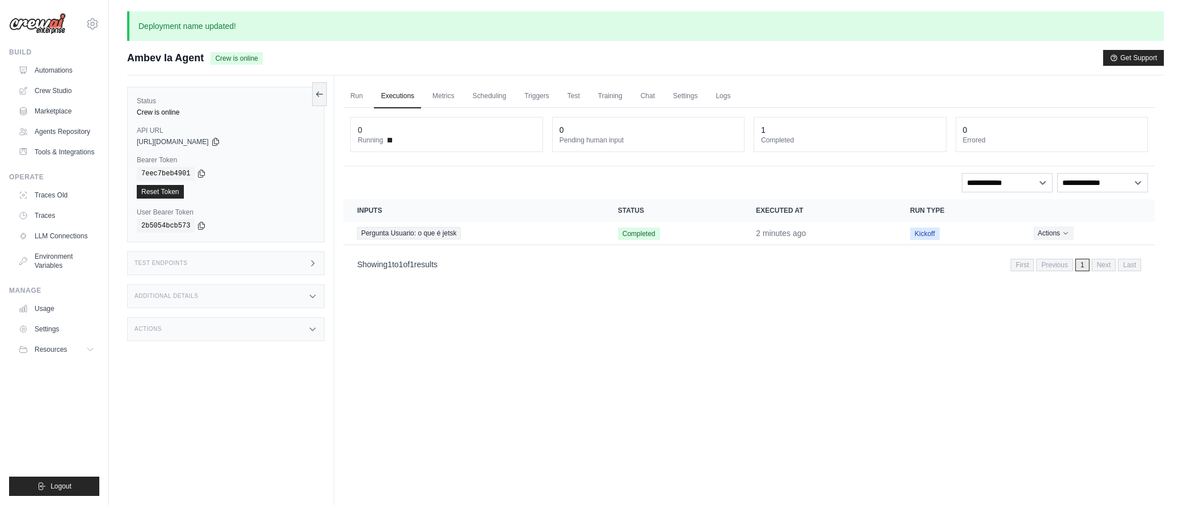
drag, startPoint x: 356, startPoint y: 96, endPoint x: 409, endPoint y: 100, distance: 52.9
click at [356, 96] on link "Run" at bounding box center [356, 97] width 26 height 24
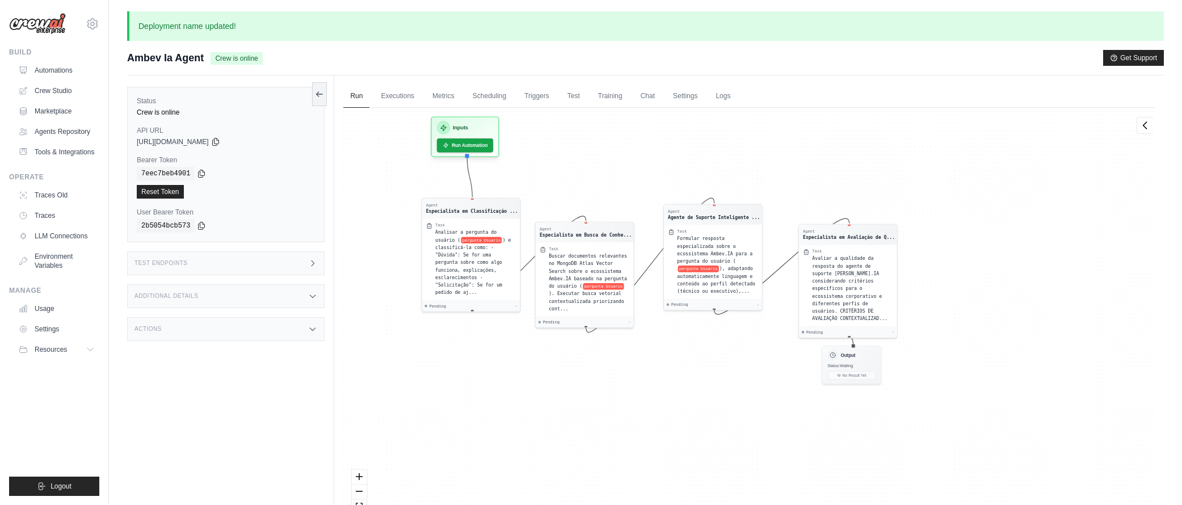
drag, startPoint x: 1063, startPoint y: 352, endPoint x: 914, endPoint y: 275, distance: 167.8
click at [914, 275] on div "Agent Especialista em Classificação ... Task Analisar a pergunta do usuário ( p…" at bounding box center [748, 323] width 811 height 430
click at [725, 258] on span "Formular resposta especializada sobre o ecossistema Ambev.IA para a pergunta do…" at bounding box center [714, 250] width 75 height 28
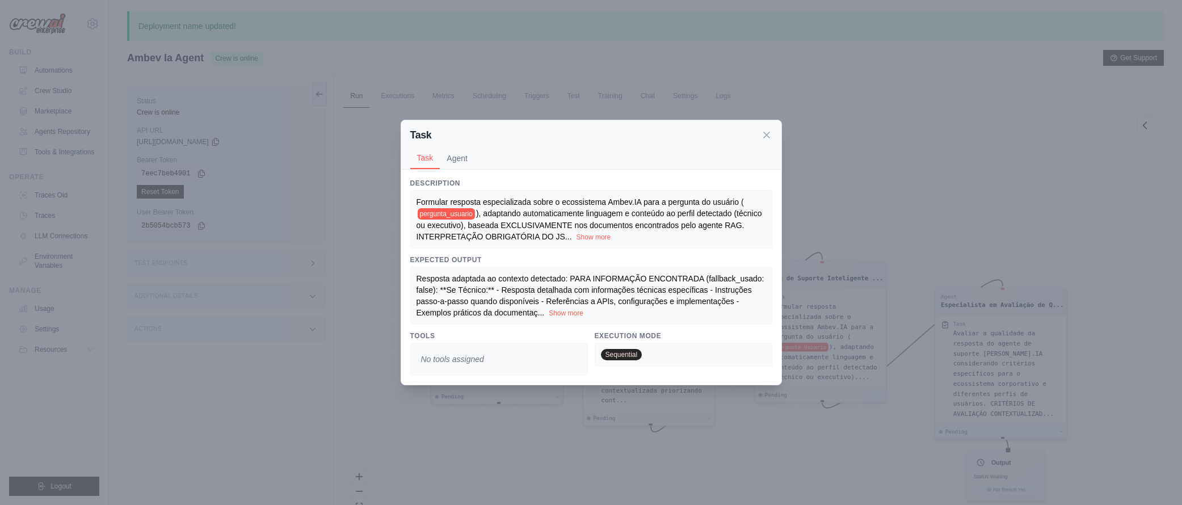
click at [829, 365] on div "Task Task Agent Description Formular resposta especializada sobre o ecossistema…" at bounding box center [591, 252] width 1182 height 505
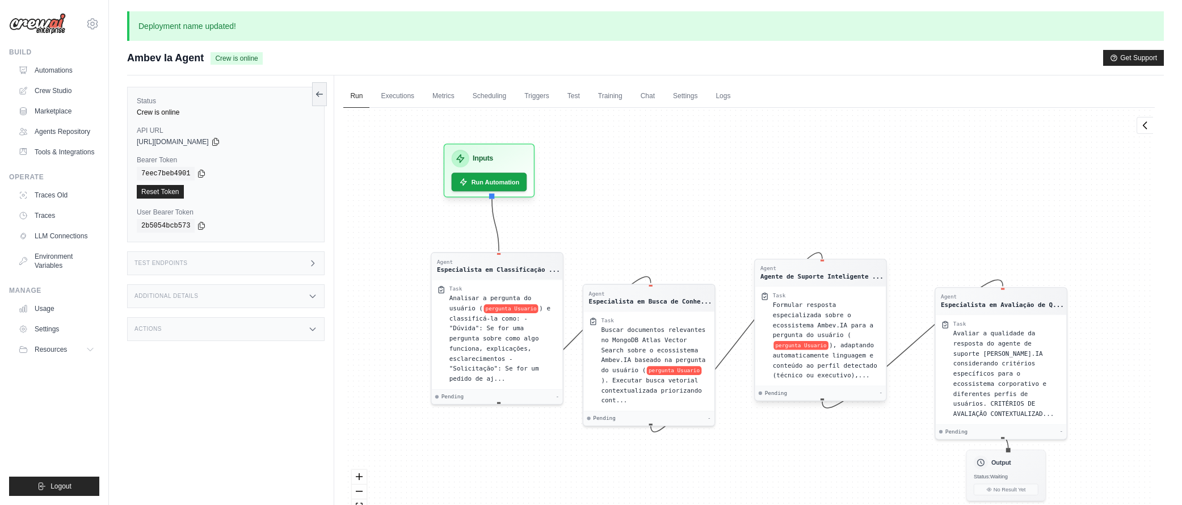
click at [845, 364] on span "), adaptando automaticamente linguagem e conteúdo ao perfil detectado (técnico …" at bounding box center [825, 360] width 104 height 37
click at [839, 318] on div "Formular resposta especializada sobre o ecossistema Ambev.IA para a pergunta do…" at bounding box center [827, 340] width 108 height 81
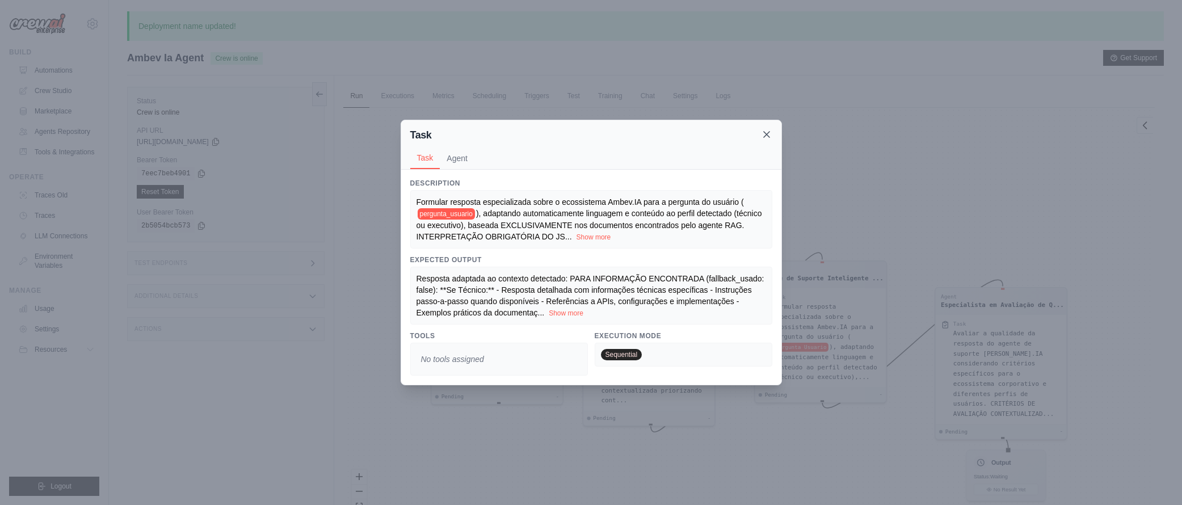
click at [769, 133] on icon at bounding box center [766, 134] width 11 height 11
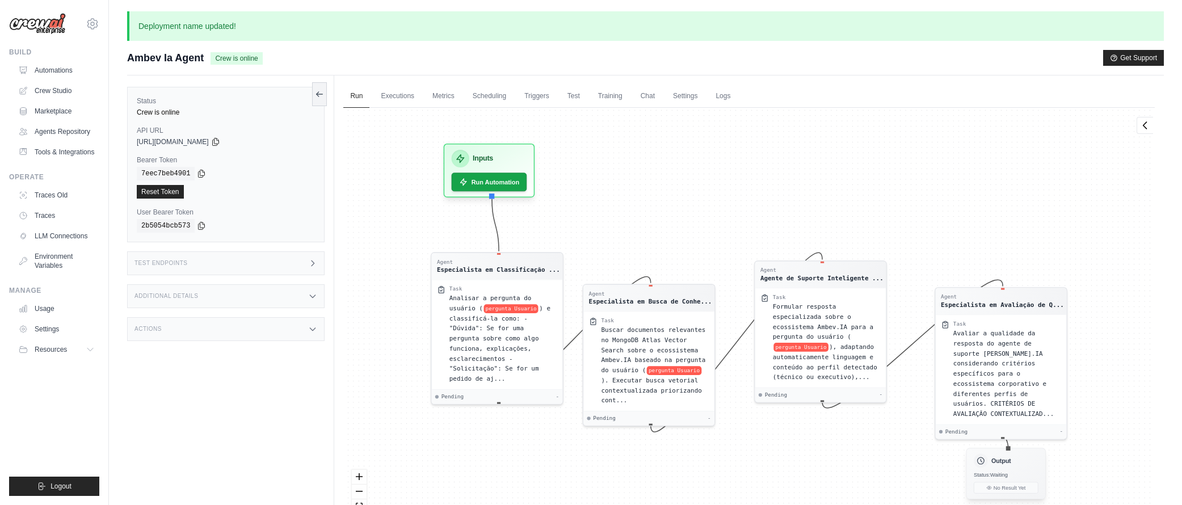
click at [1000, 477] on span "Status: Waiting" at bounding box center [991, 475] width 34 height 6
click at [1032, 364] on span "Avaliar a qualidade da resposta do agente de suporte Ambev.IA considerando crit…" at bounding box center [1003, 371] width 100 height 87
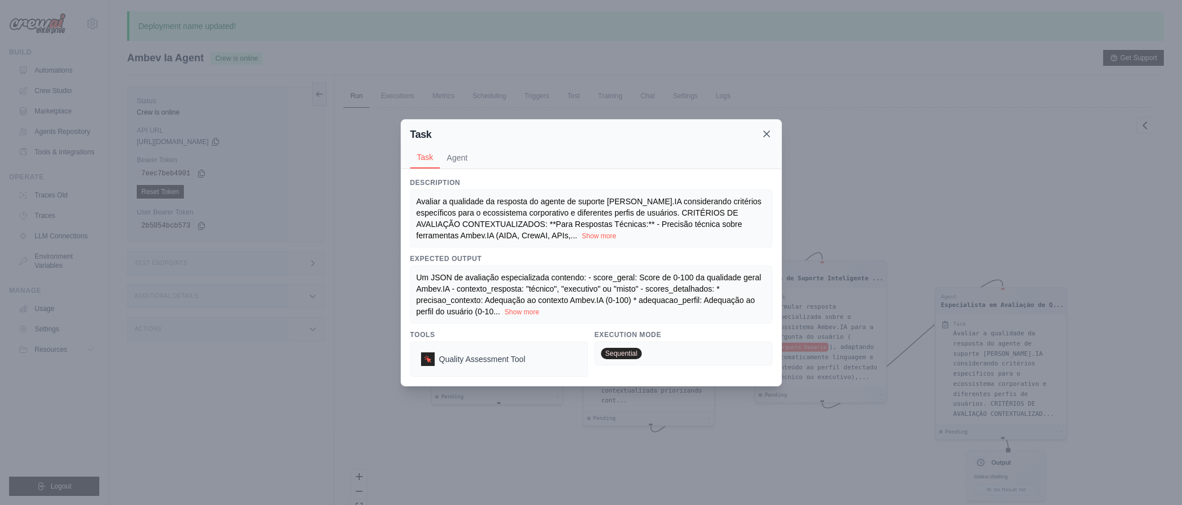
click at [768, 131] on icon at bounding box center [767, 134] width 6 height 6
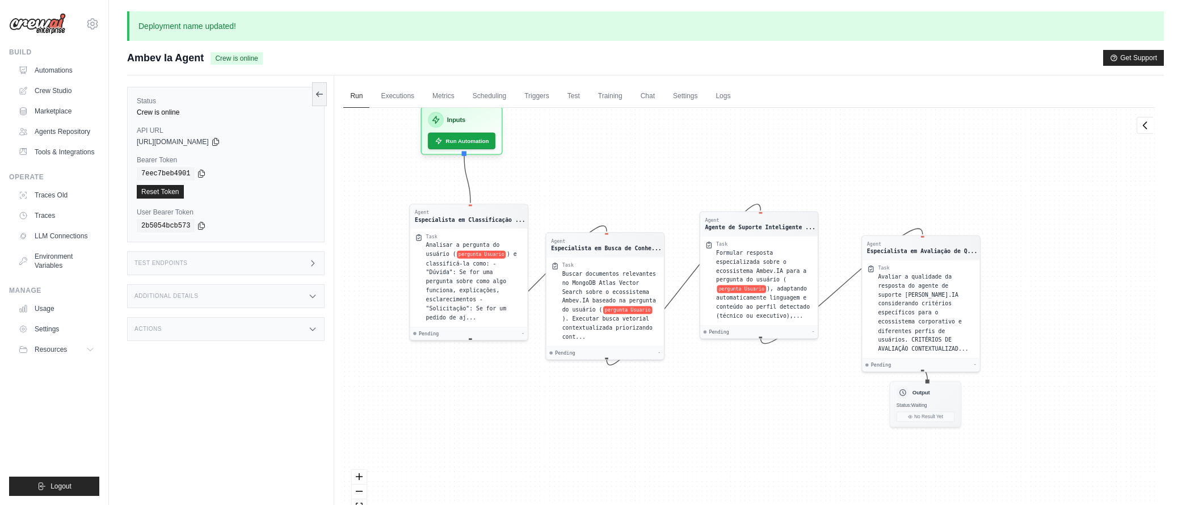
drag, startPoint x: 765, startPoint y: 157, endPoint x: 728, endPoint y: 133, distance: 44.4
click at [728, 133] on div "Agent Especialista em Classificação ... Task Analisar a pergunta do usuário ( p…" at bounding box center [748, 323] width 811 height 430
click at [57, 70] on link "Automations" at bounding box center [58, 70] width 86 height 18
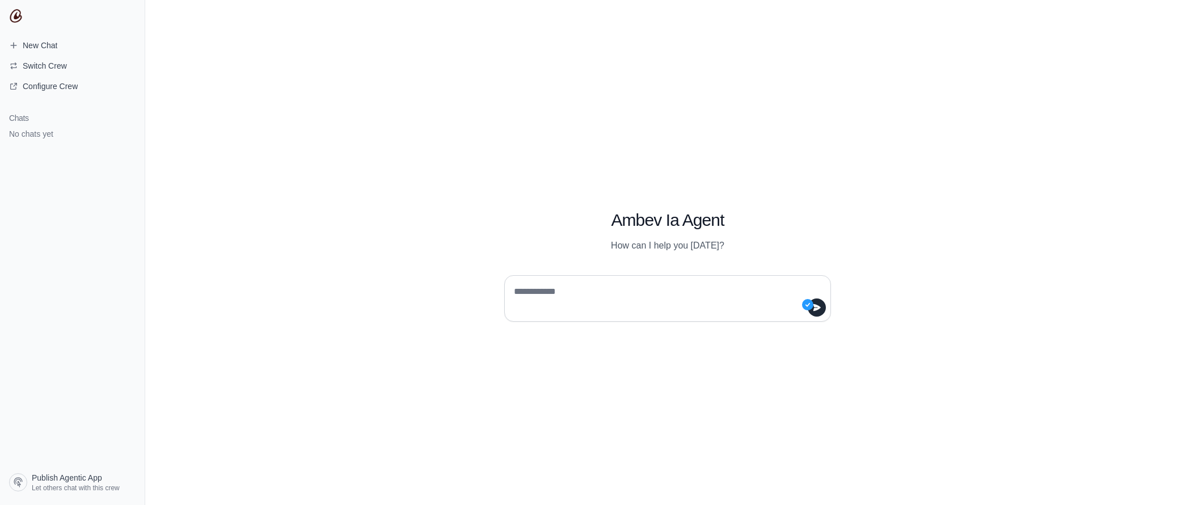
click at [567, 295] on textarea at bounding box center [664, 299] width 305 height 32
type textarea "**********"
click at [822, 313] on button "submit" at bounding box center [817, 307] width 18 height 18
type textarea "**"
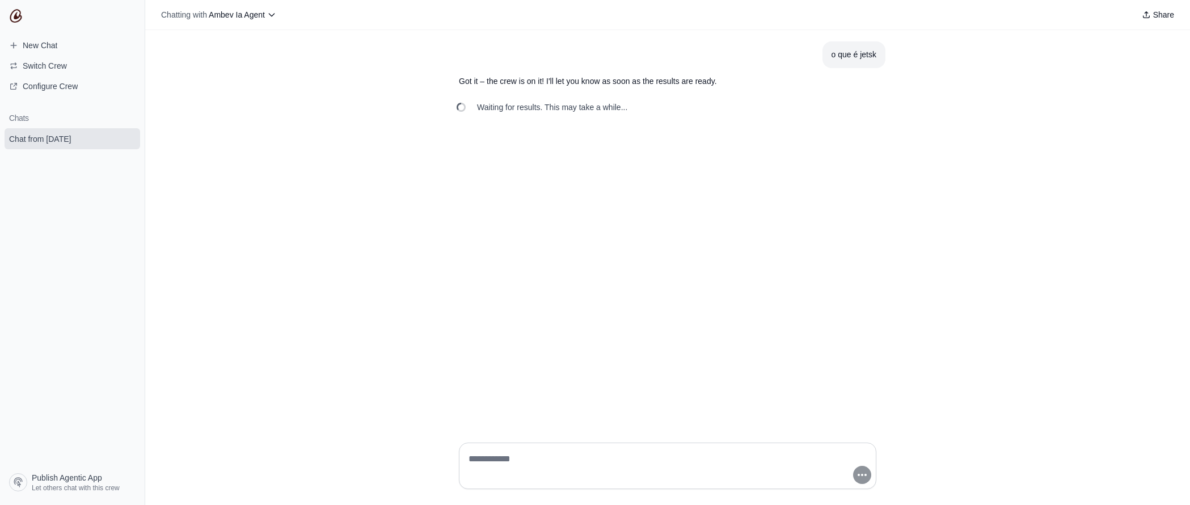
click at [574, 79] on p "Got it – the crew is on it! I'll let you know as soon as the results are ready." at bounding box center [640, 81] width 363 height 13
click at [570, 109] on span "Waiting for results. This may take a while..." at bounding box center [552, 107] width 150 height 11
click at [570, 108] on span "Waiting for results. This may take a while..." at bounding box center [552, 107] width 150 height 11
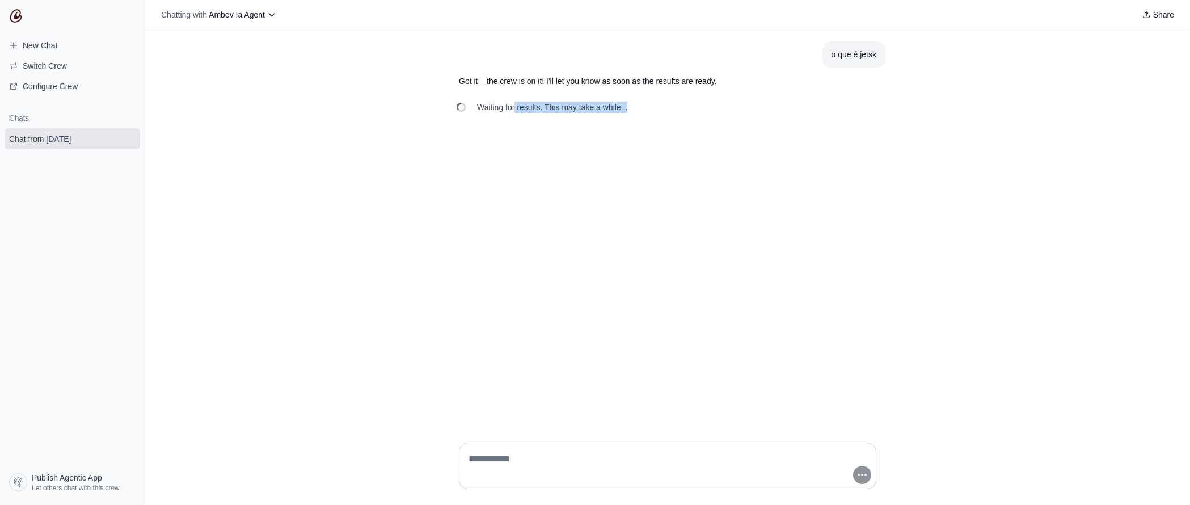
click at [570, 108] on span "Waiting for results. This may take a while..." at bounding box center [552, 107] width 150 height 11
click at [751, 75] on p "Got it – the crew is on it! I'll let you know as soon as the results are ready." at bounding box center [640, 81] width 363 height 13
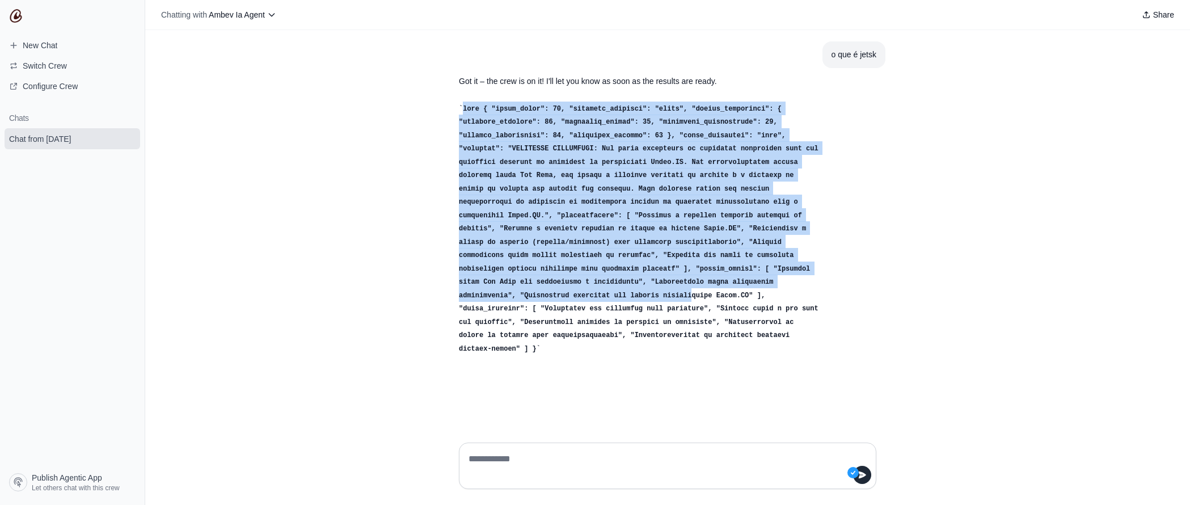
drag, startPoint x: 562, startPoint y: 112, endPoint x: 698, endPoint y: 276, distance: 213.2
click at [698, 276] on section "Response" at bounding box center [640, 228] width 381 height 267
click at [698, 276] on p "Response" at bounding box center [640, 229] width 363 height 254
